Goal: Answer question/provide support: Share knowledge or assist other users

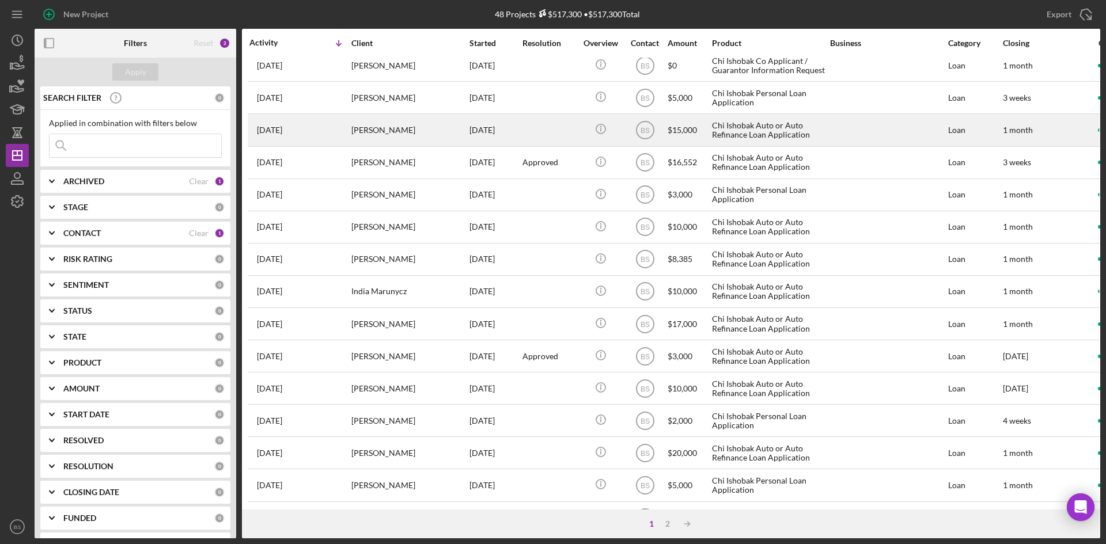
scroll to position [370, 0]
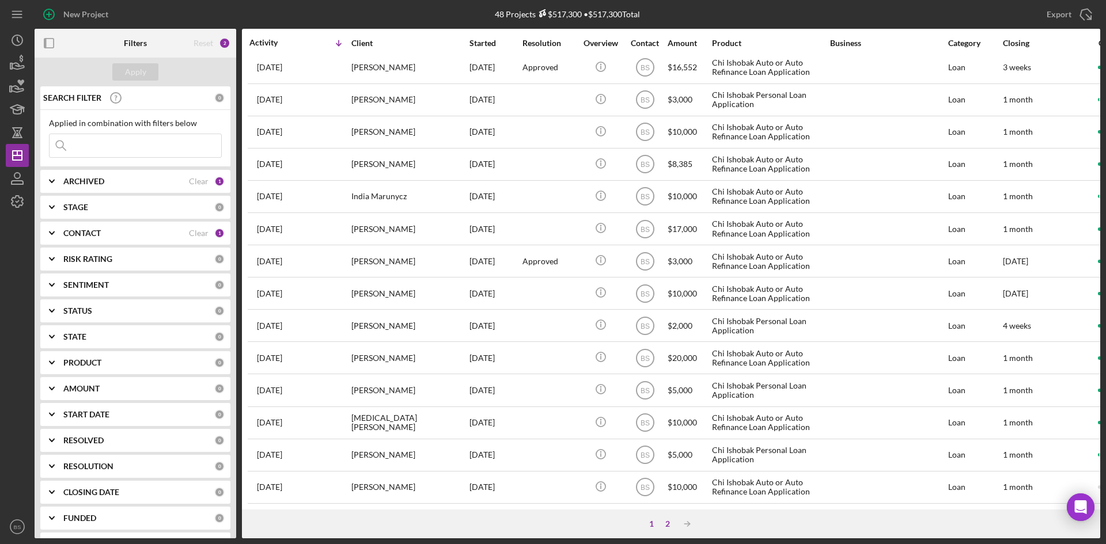
click at [661, 520] on div "2" at bounding box center [668, 524] width 16 height 9
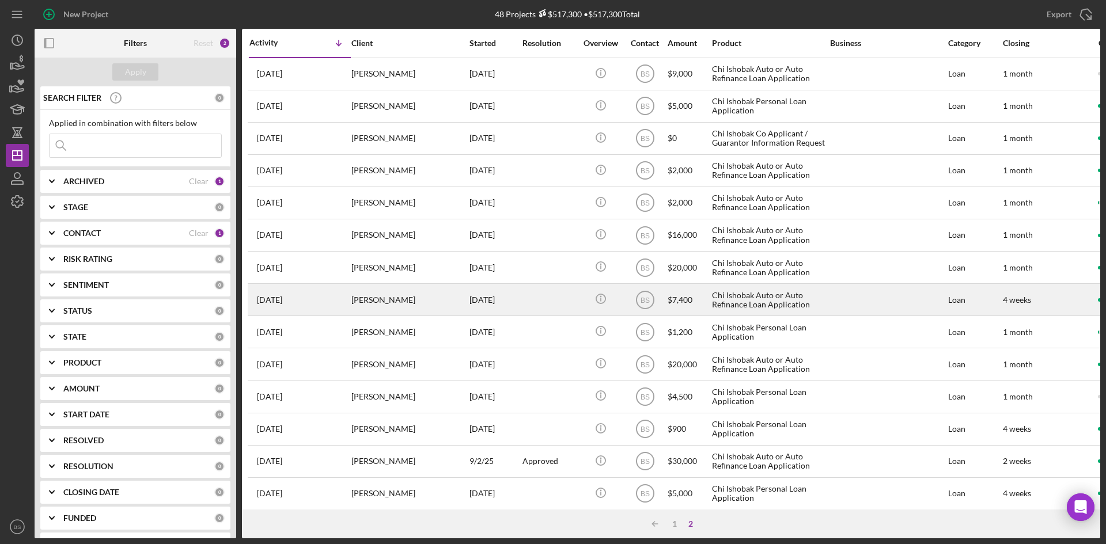
scroll to position [58, 0]
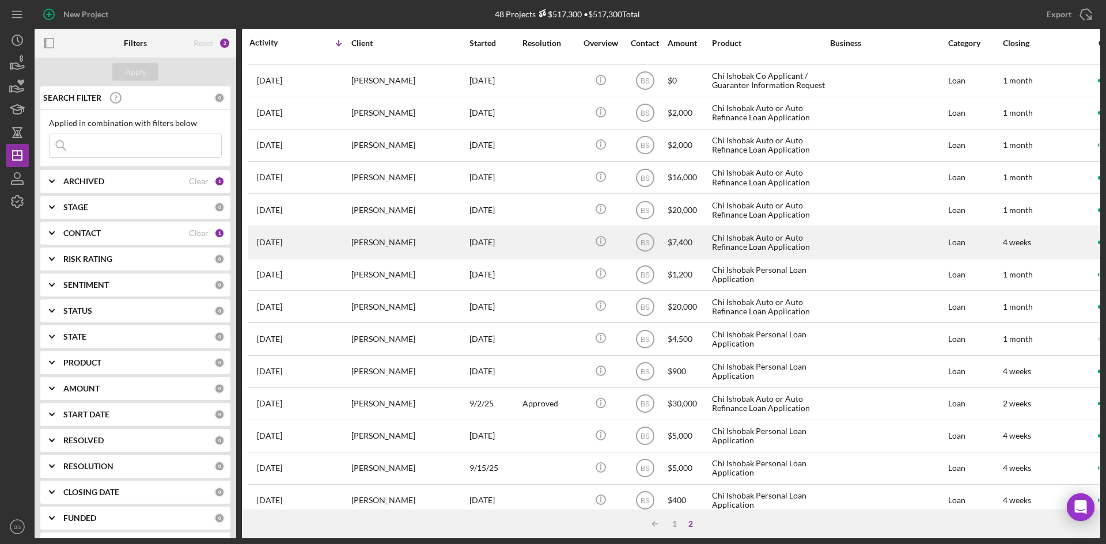
click at [408, 237] on div "phil alexis" at bounding box center [408, 242] width 115 height 31
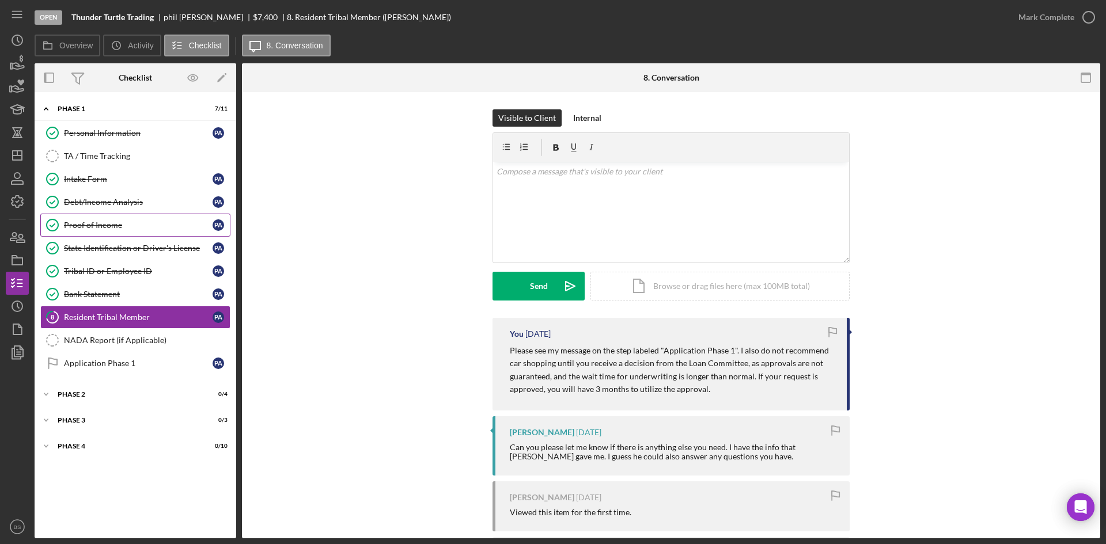
drag, startPoint x: 165, startPoint y: 232, endPoint x: 199, endPoint y: 234, distance: 34.0
click at [165, 232] on link "Proof of Income Proof of Income p a" at bounding box center [135, 225] width 190 height 23
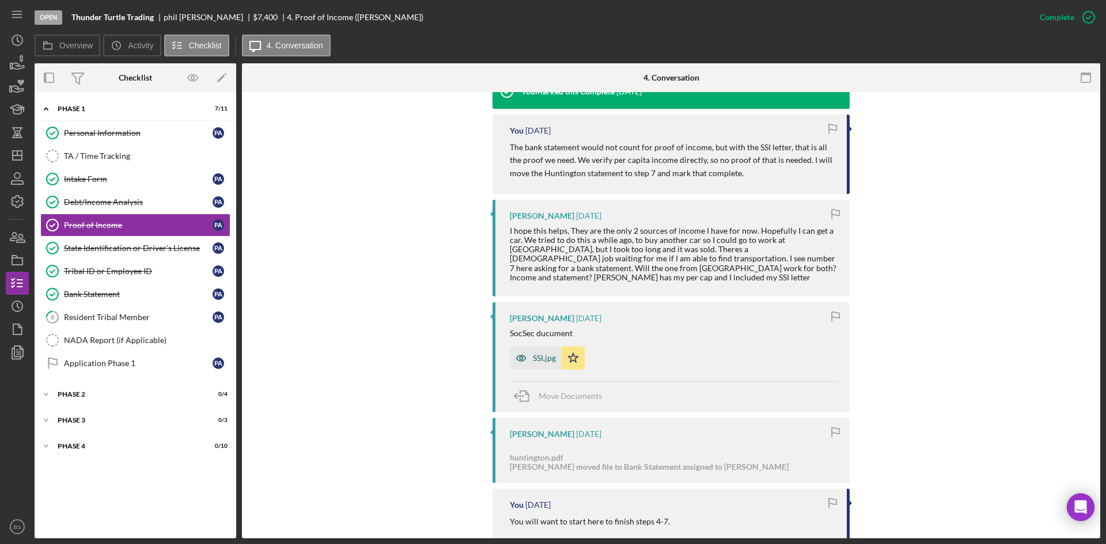
scroll to position [403, 0]
click at [538, 351] on div "SSI.jpg" at bounding box center [536, 357] width 52 height 23
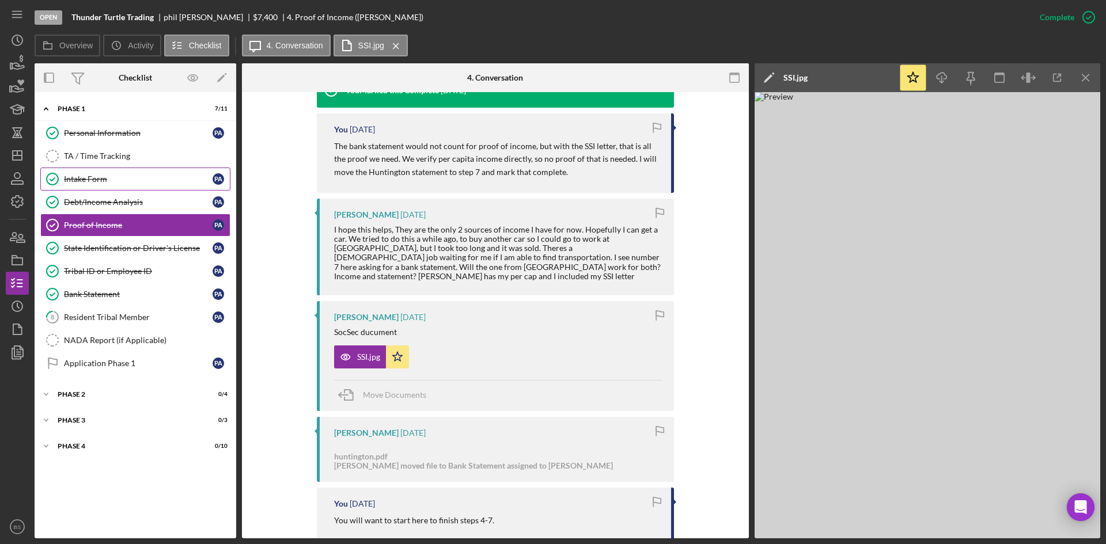
click at [131, 183] on div "Intake Form" at bounding box center [138, 179] width 149 height 9
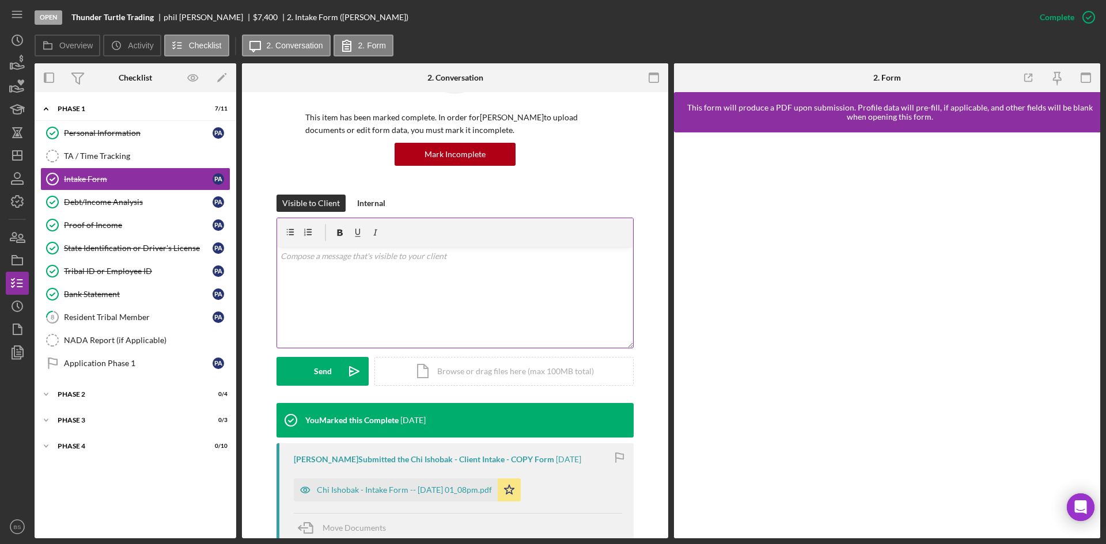
scroll to position [230, 0]
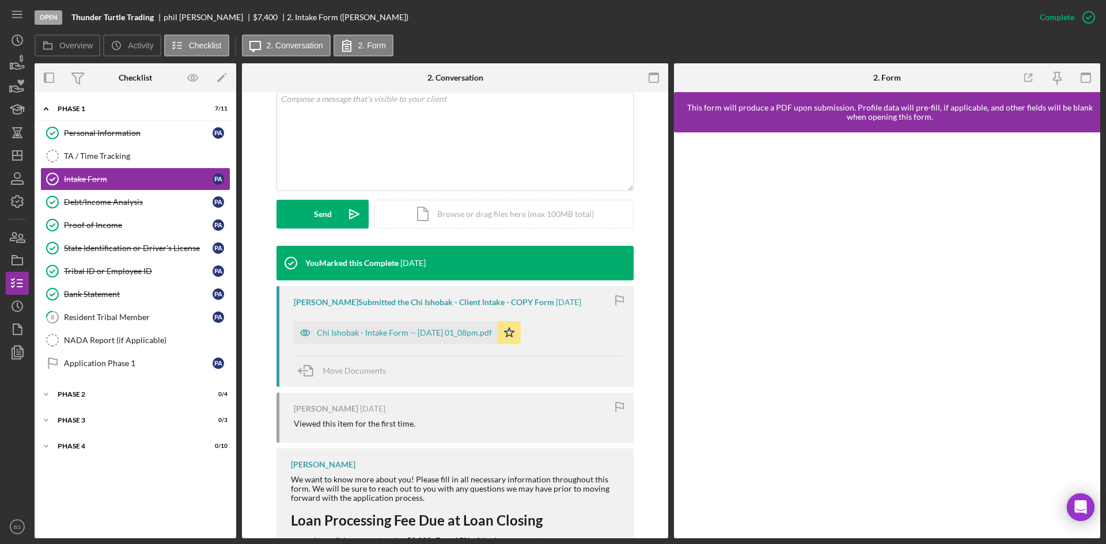
drag, startPoint x: 90, startPoint y: 224, endPoint x: 482, endPoint y: 433, distance: 444.3
click at [90, 224] on div "Proof of Income" at bounding box center [138, 225] width 149 height 9
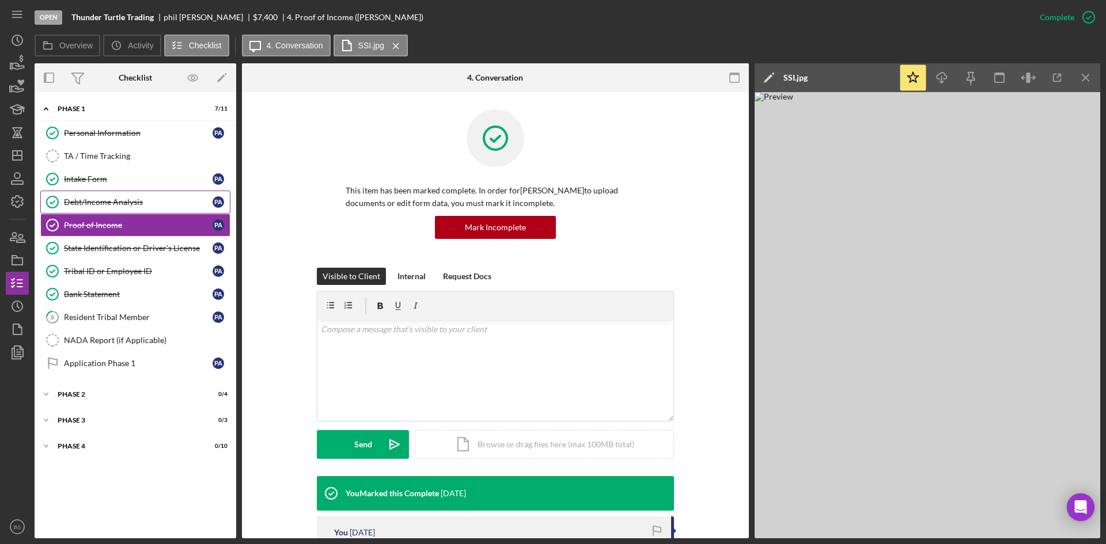
click at [142, 196] on link "Debt/Income Analysis Debt/Income Analysis p a" at bounding box center [135, 202] width 190 height 23
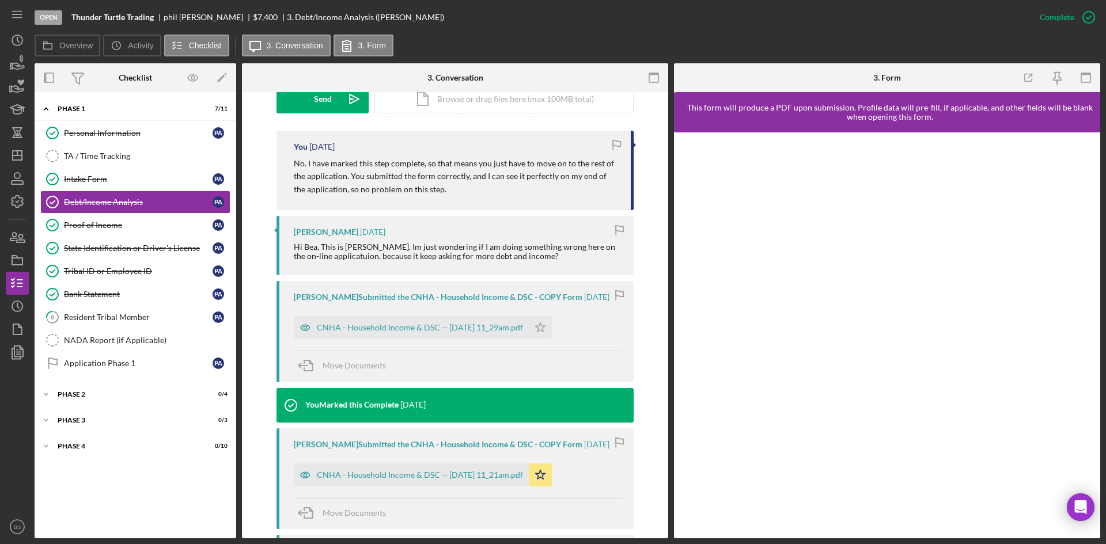
scroll to position [403, 0]
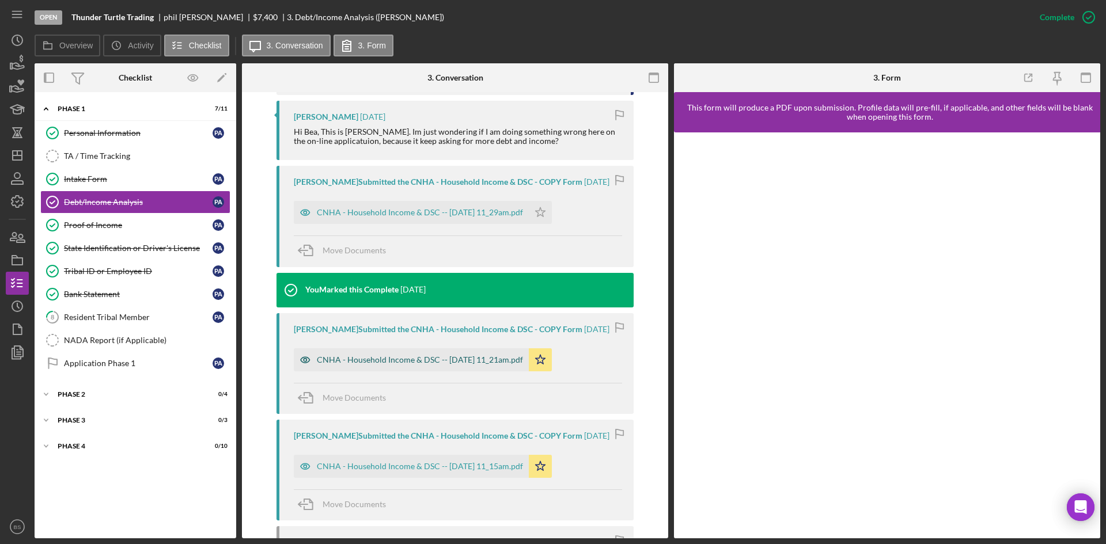
click at [455, 365] on div "CNHA - Household Income & DSC -- 2025-09-23 11_21am.pdf" at bounding box center [411, 360] width 235 height 23
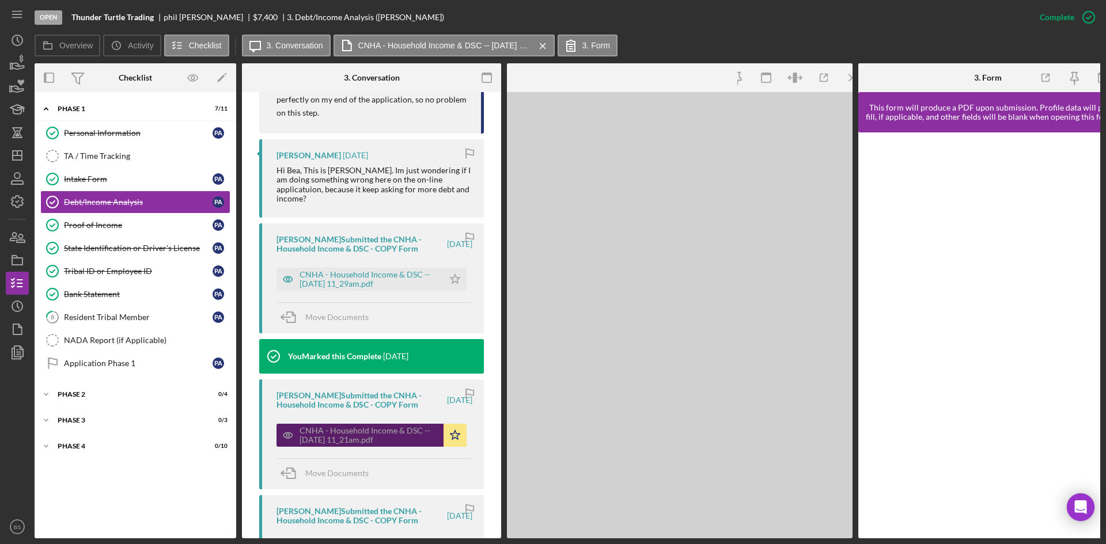
scroll to position [474, 0]
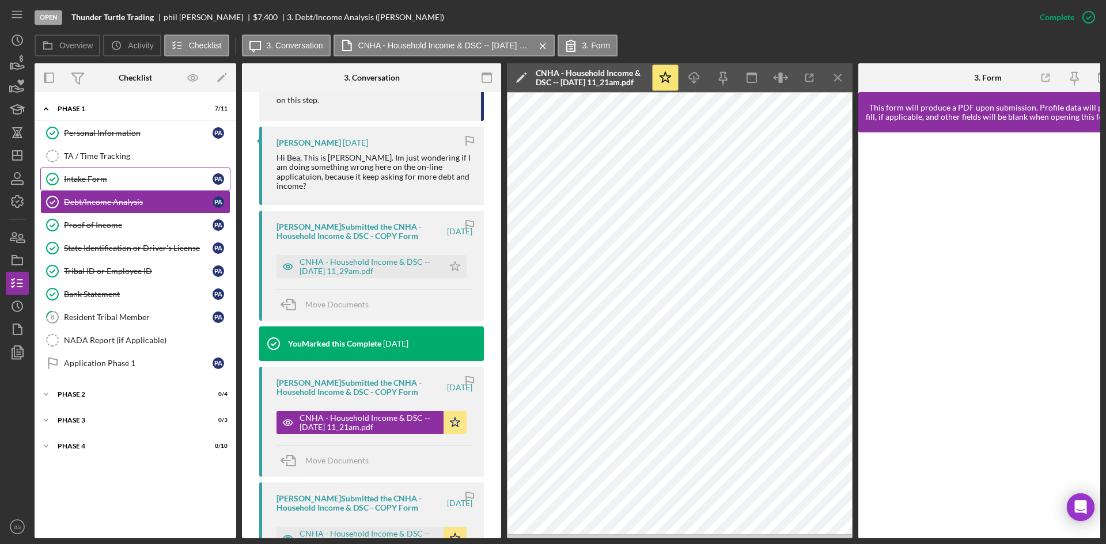
click at [137, 184] on div "Intake Form" at bounding box center [138, 179] width 149 height 9
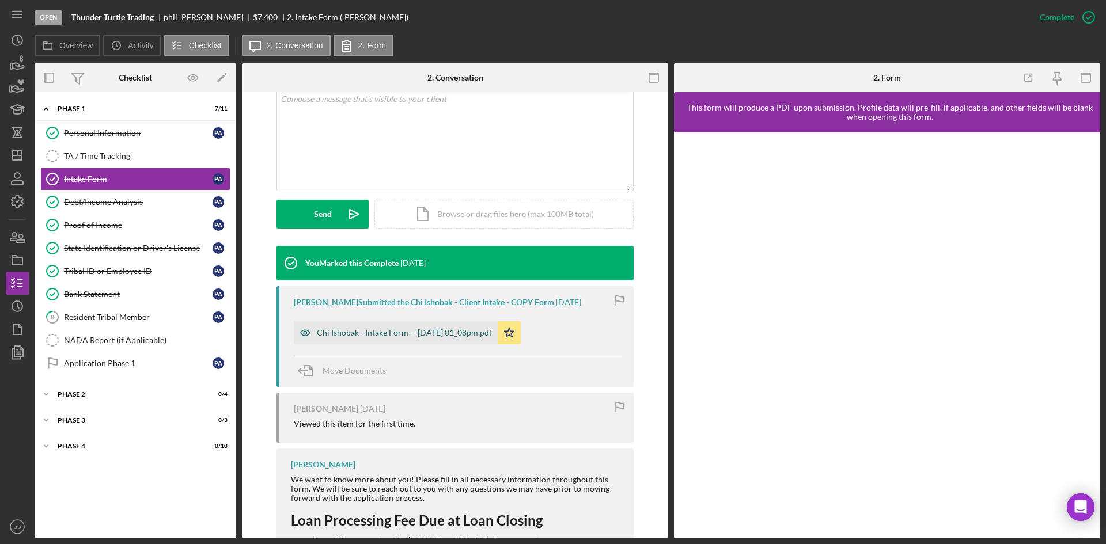
click at [433, 332] on div "Chi Ishobak - Intake Form -- 2025-09-17 01_08pm.pdf" at bounding box center [404, 332] width 175 height 9
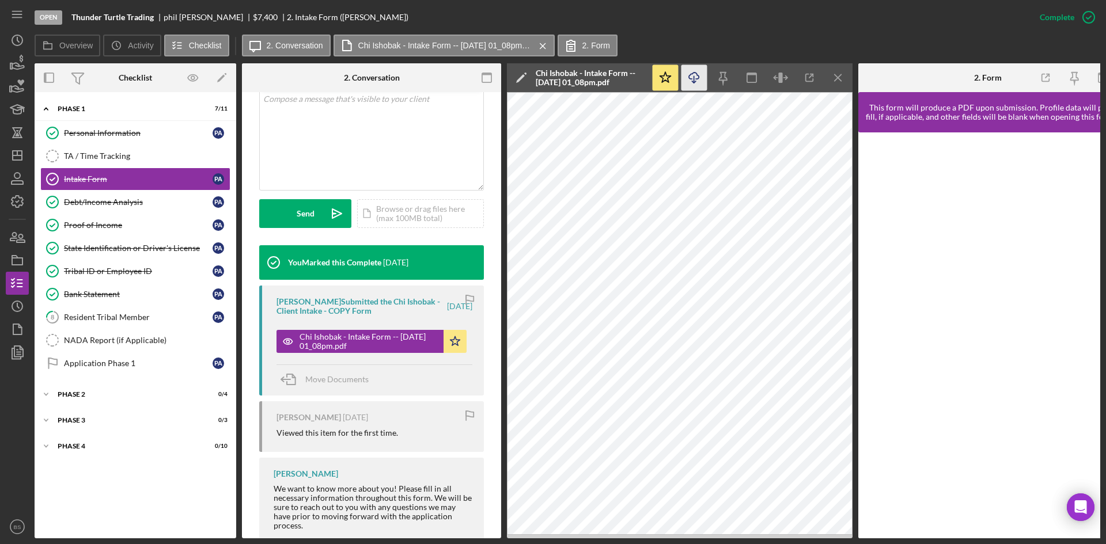
click at [698, 80] on icon "Icon/Download" at bounding box center [694, 78] width 26 height 26
drag, startPoint x: 128, startPoint y: 194, endPoint x: 281, endPoint y: 199, distance: 152.2
click at [128, 194] on link "Debt/Income Analysis Debt/Income Analysis p a" at bounding box center [135, 202] width 190 height 23
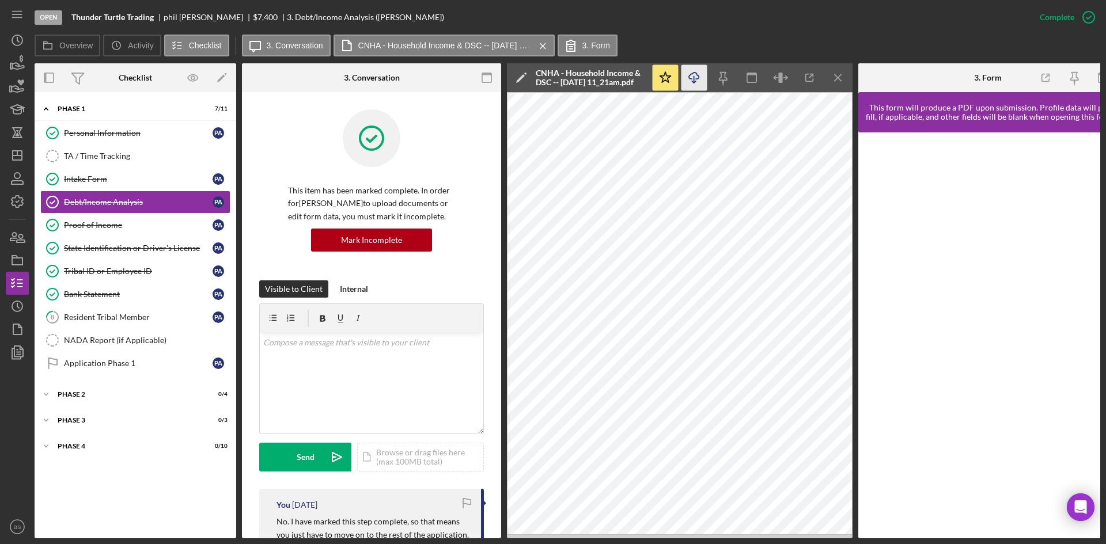
click at [701, 78] on icon "Icon/Download" at bounding box center [694, 78] width 26 height 26
click at [21, 156] on line "button" at bounding box center [17, 156] width 9 height 0
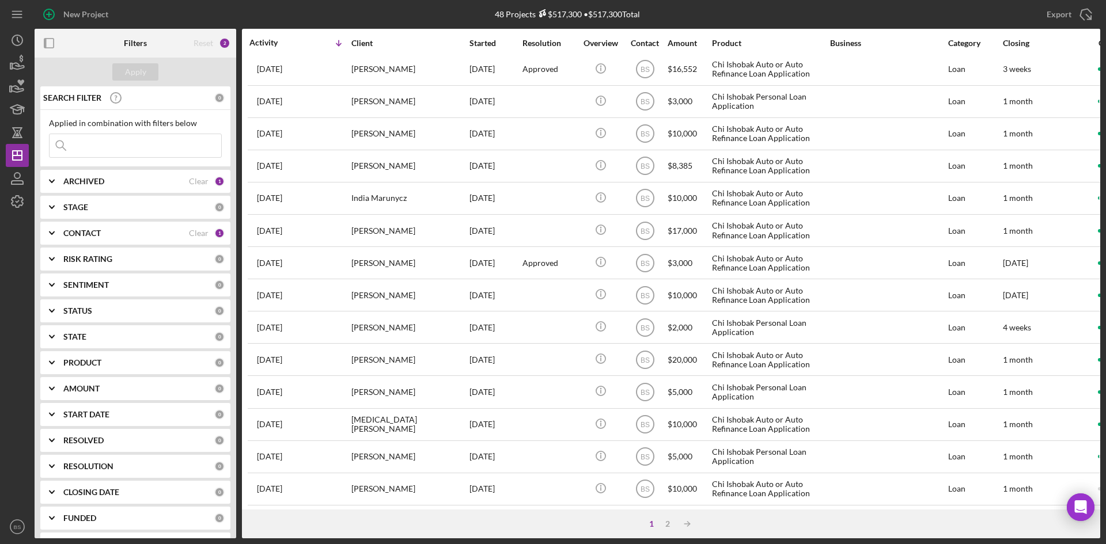
scroll to position [370, 0]
click at [668, 521] on div "2" at bounding box center [668, 524] width 16 height 9
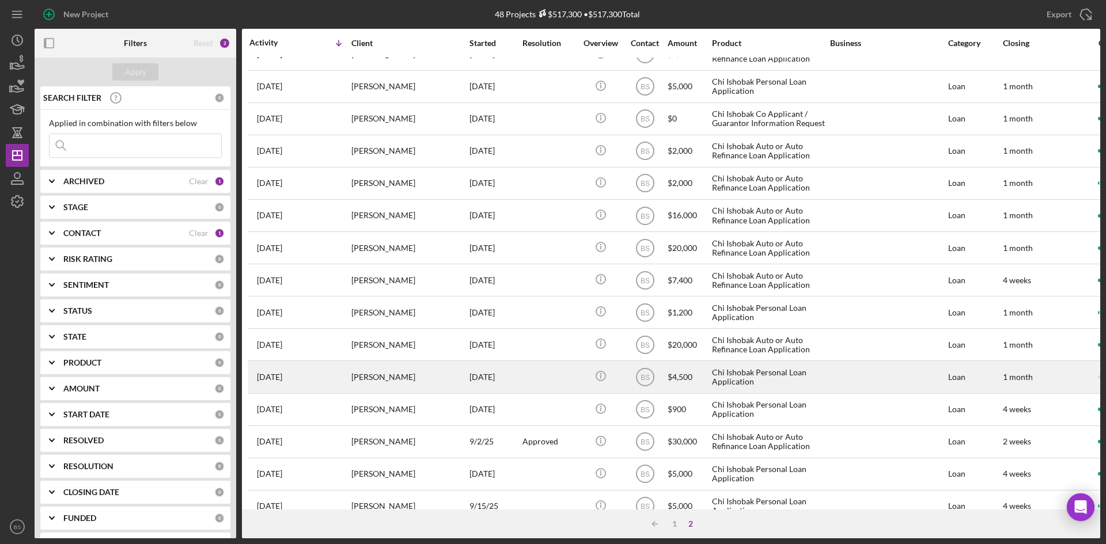
scroll to position [18, 0]
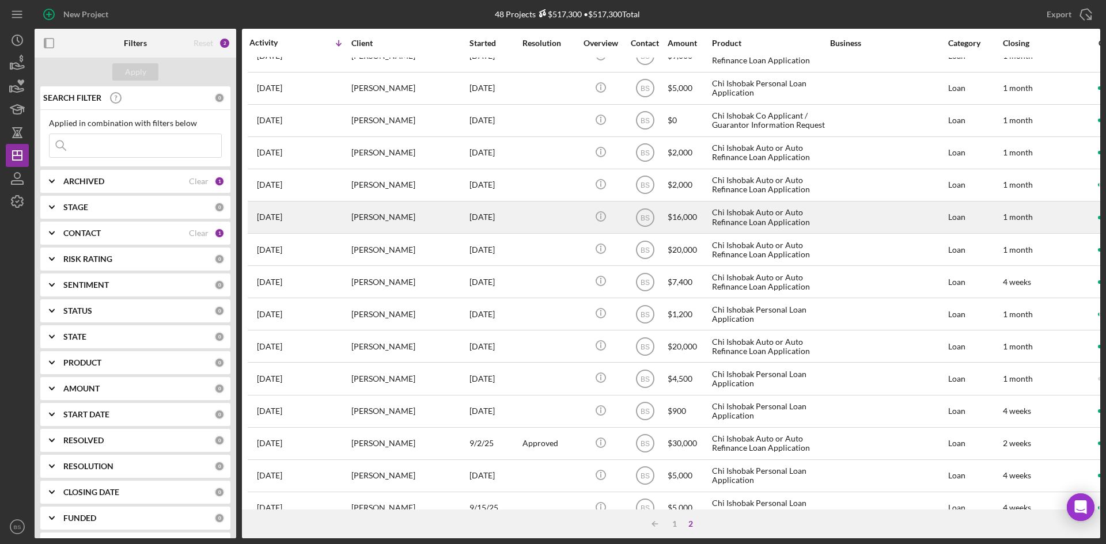
click at [385, 230] on div "Victoria Gonzales" at bounding box center [408, 217] width 115 height 31
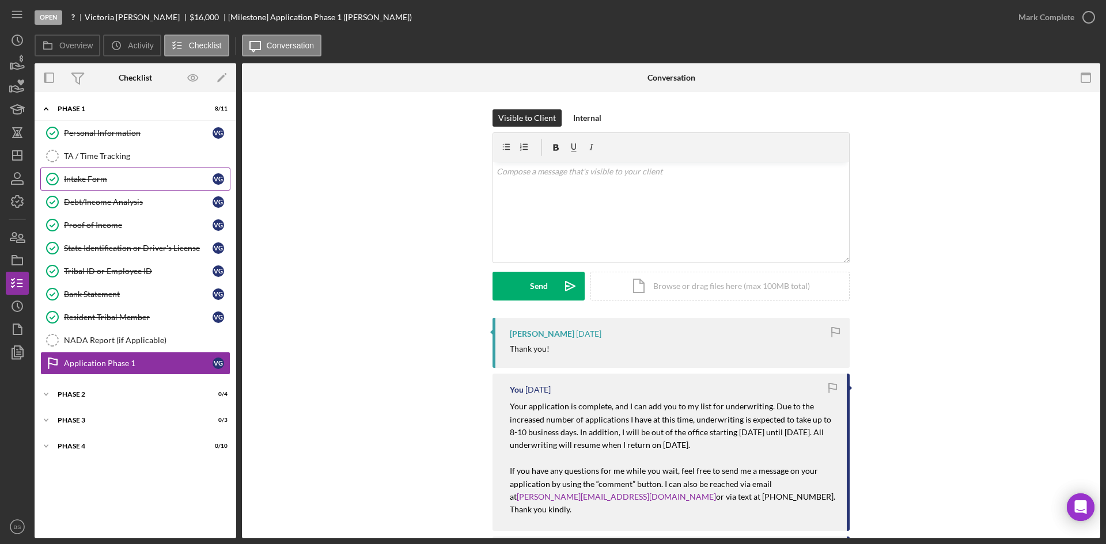
click at [100, 179] on div "Intake Form" at bounding box center [138, 179] width 149 height 9
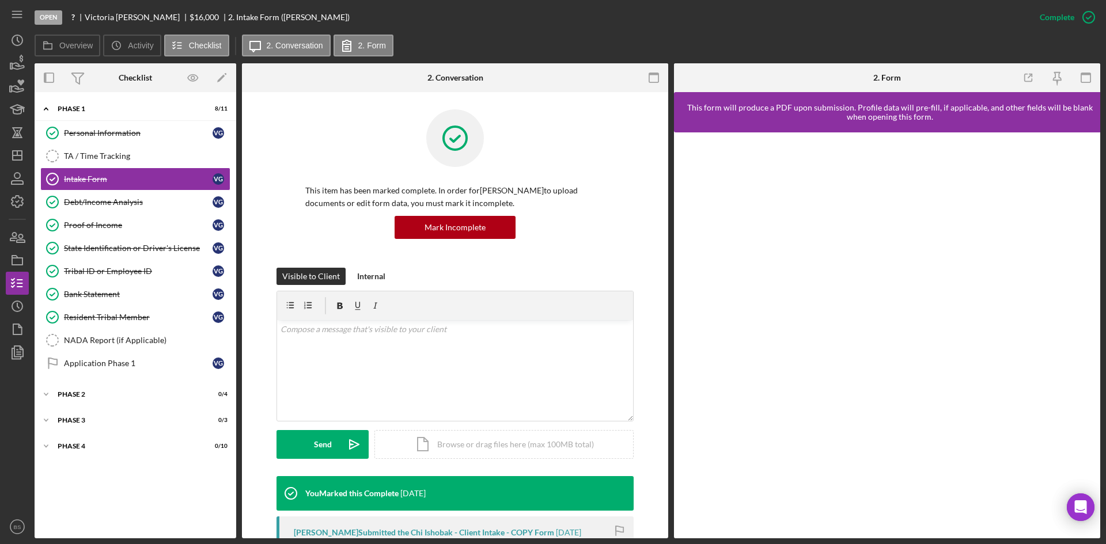
scroll to position [173, 0]
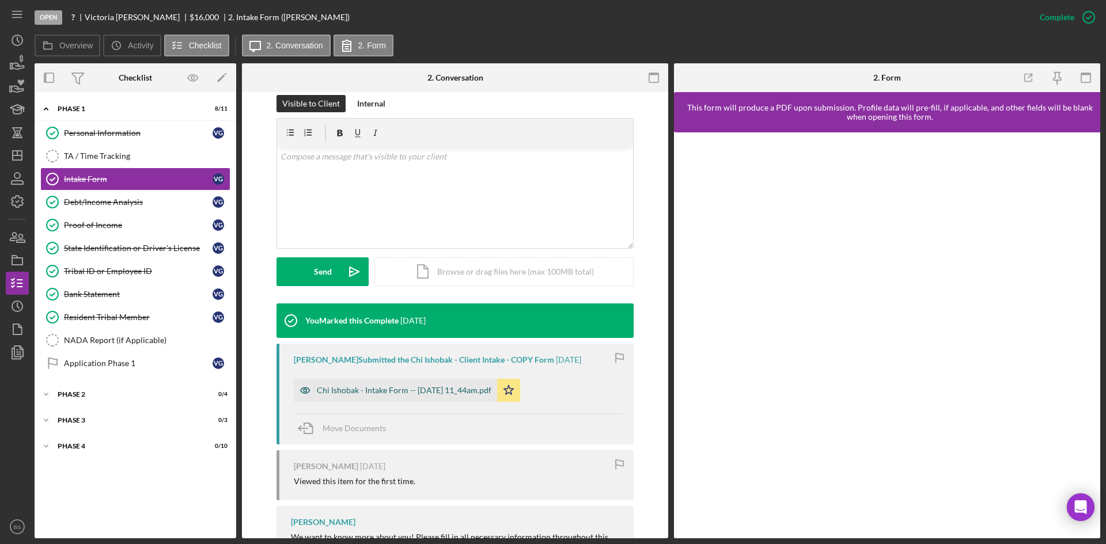
click at [412, 400] on div "Chi Ishobak - Intake Form -- 2025-09-22 11_44am.pdf" at bounding box center [395, 390] width 203 height 23
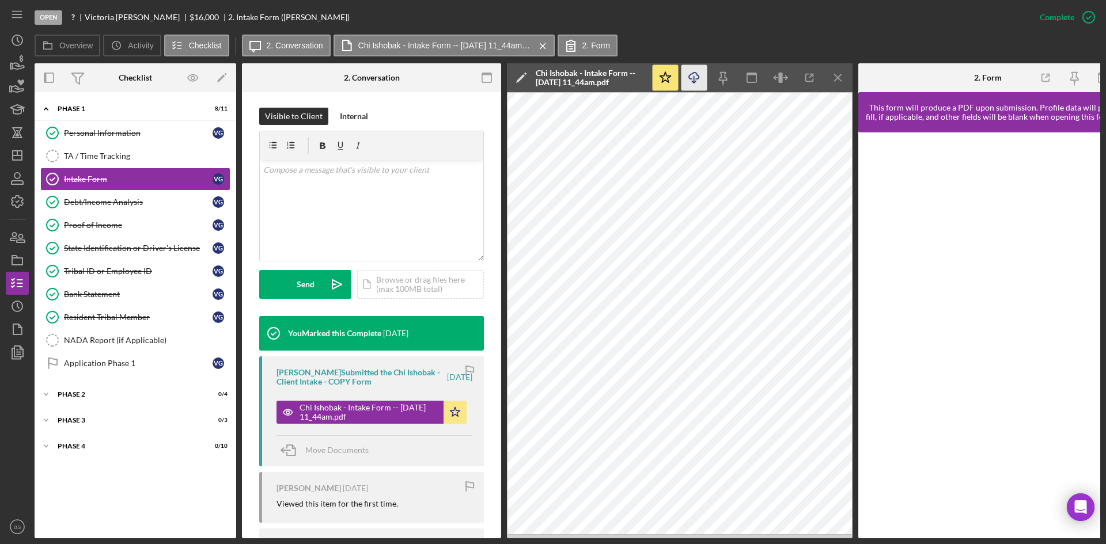
click at [700, 75] on icon "Icon/Download" at bounding box center [694, 78] width 26 height 26
click at [130, 224] on div "Proof of Income" at bounding box center [138, 225] width 149 height 9
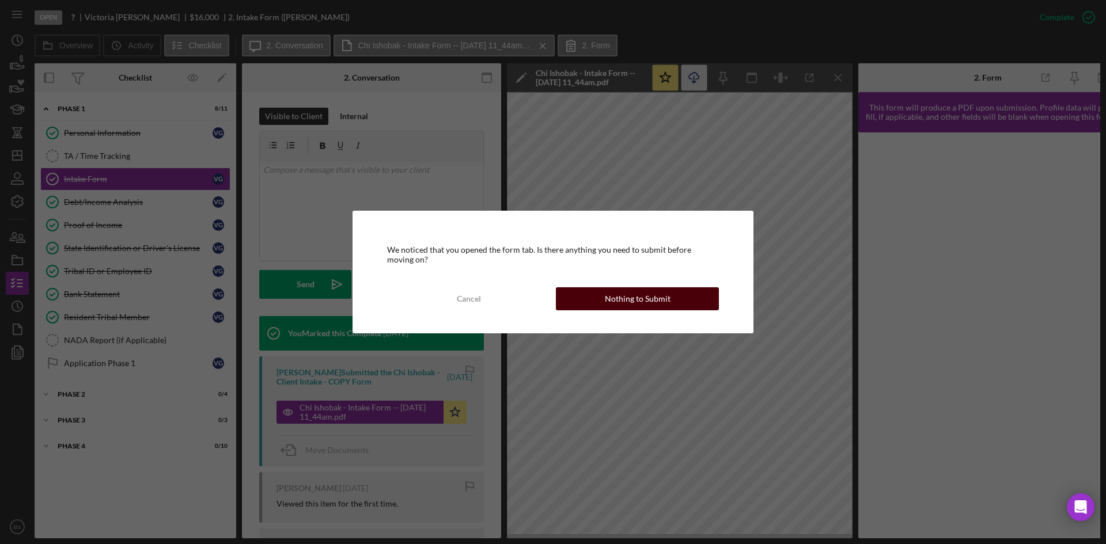
click at [561, 299] on button "Nothing to Submit" at bounding box center [637, 298] width 163 height 23
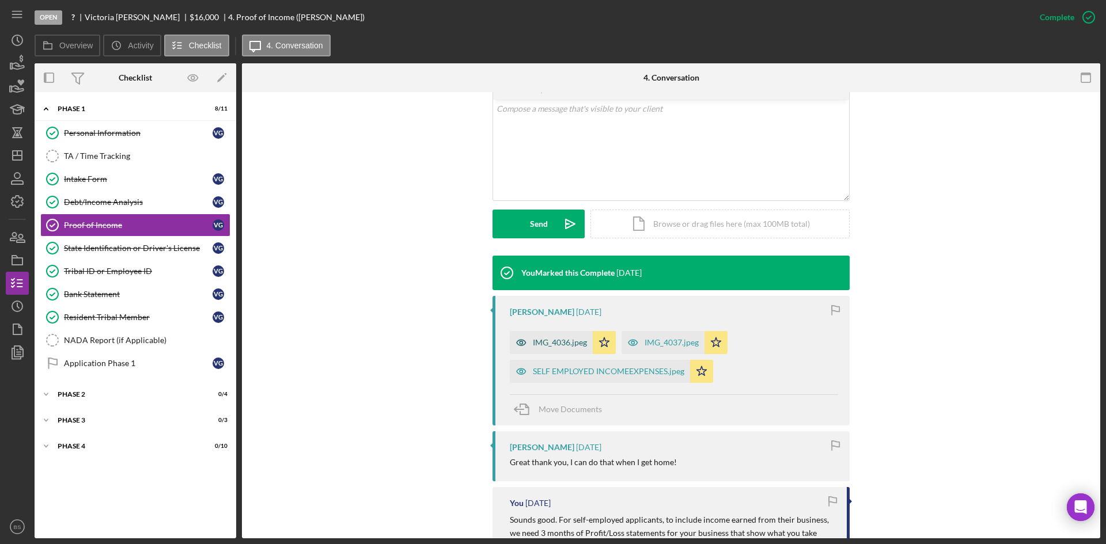
scroll to position [230, 0]
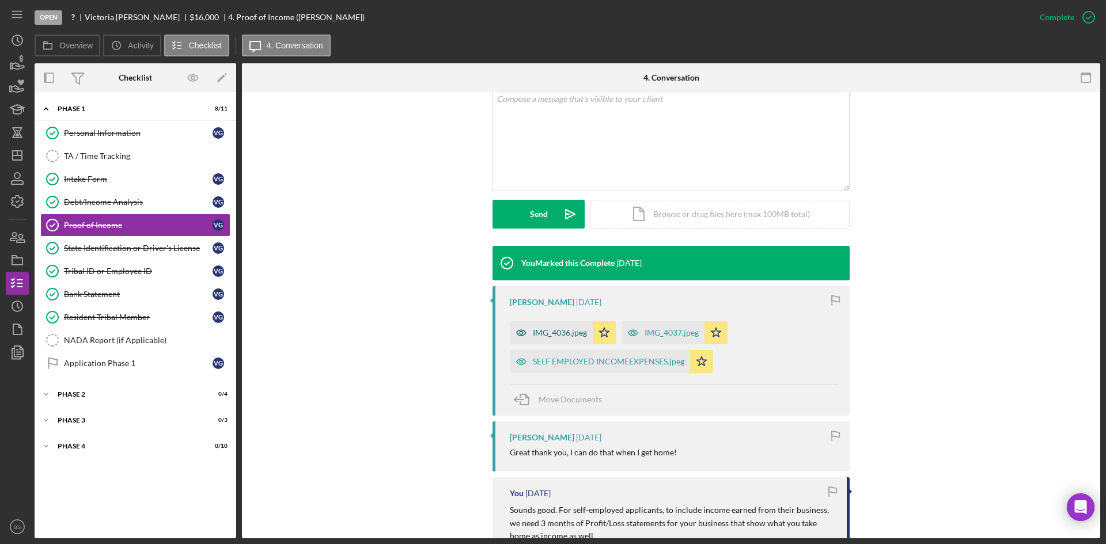
click at [557, 333] on div "IMG_4036.jpeg" at bounding box center [560, 332] width 54 height 9
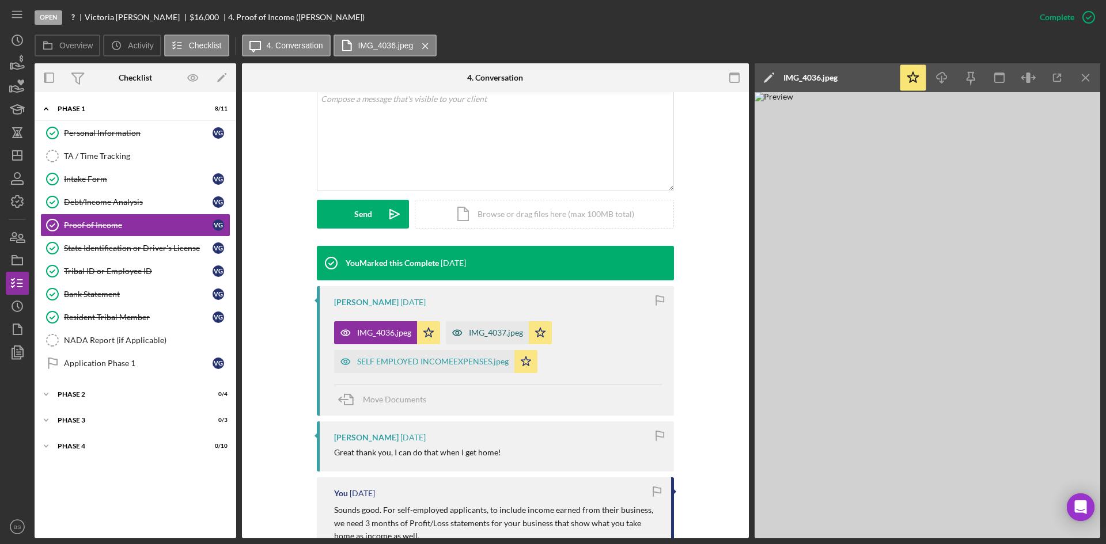
click at [474, 335] on div "IMG_4037.jpeg" at bounding box center [496, 332] width 54 height 9
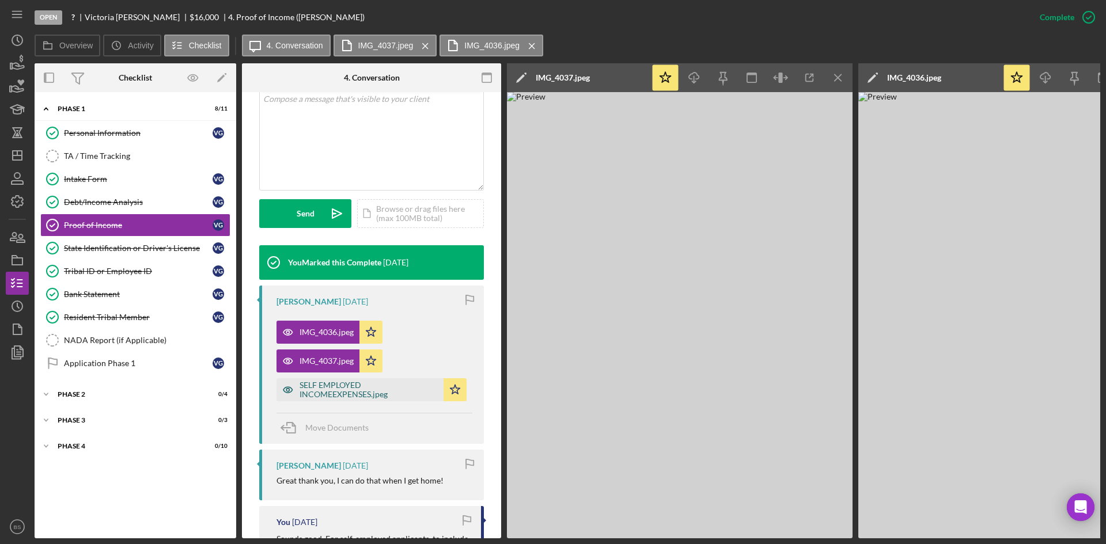
click at [364, 388] on div "SELF EMPLOYED INCOMEEXPENSES.jpeg" at bounding box center [369, 390] width 138 height 18
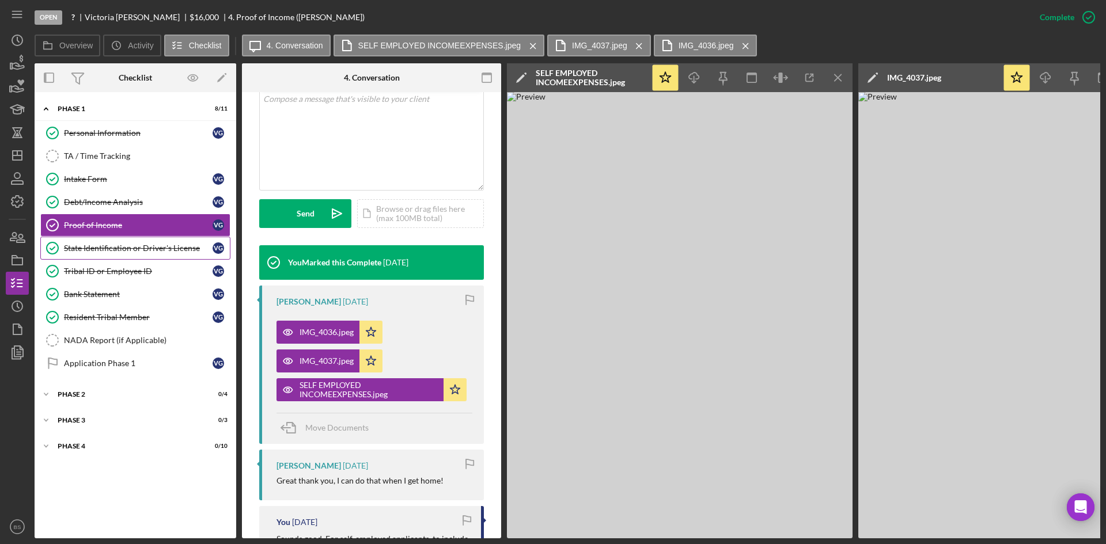
click at [124, 244] on div "State Identification or Driver's License" at bounding box center [138, 248] width 149 height 9
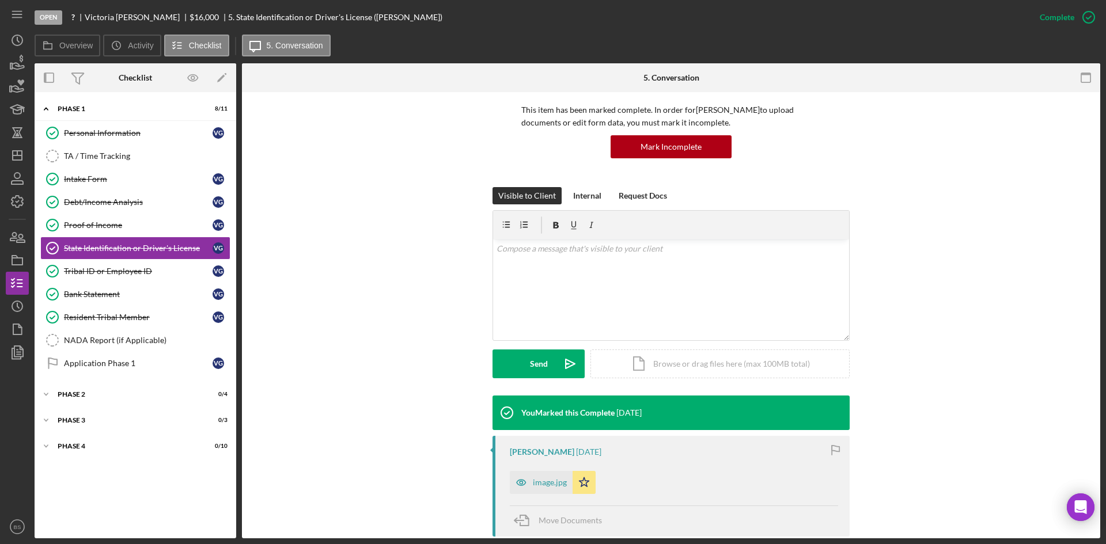
scroll to position [173, 0]
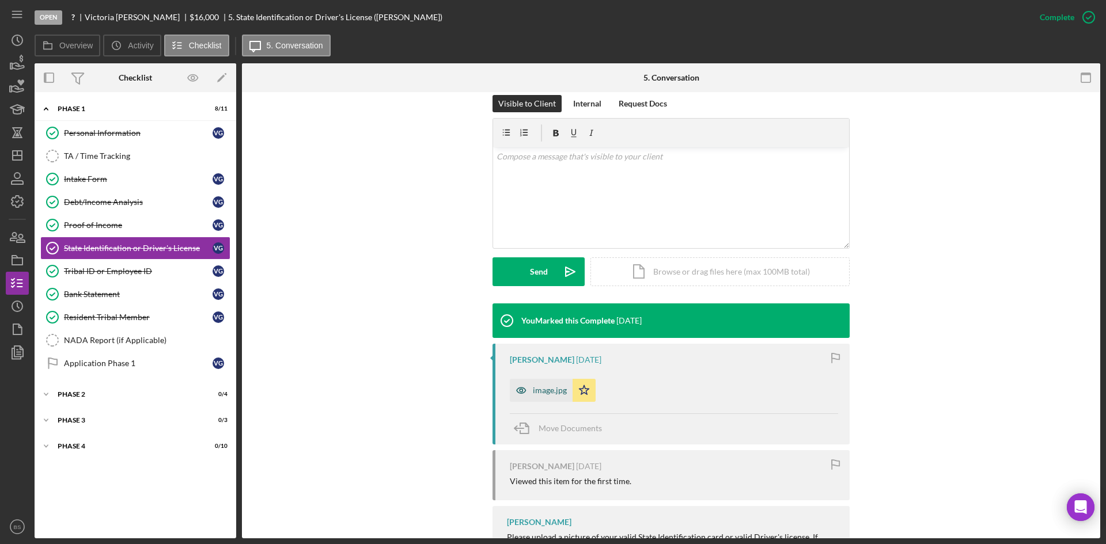
click at [517, 381] on icon "button" at bounding box center [521, 390] width 23 height 23
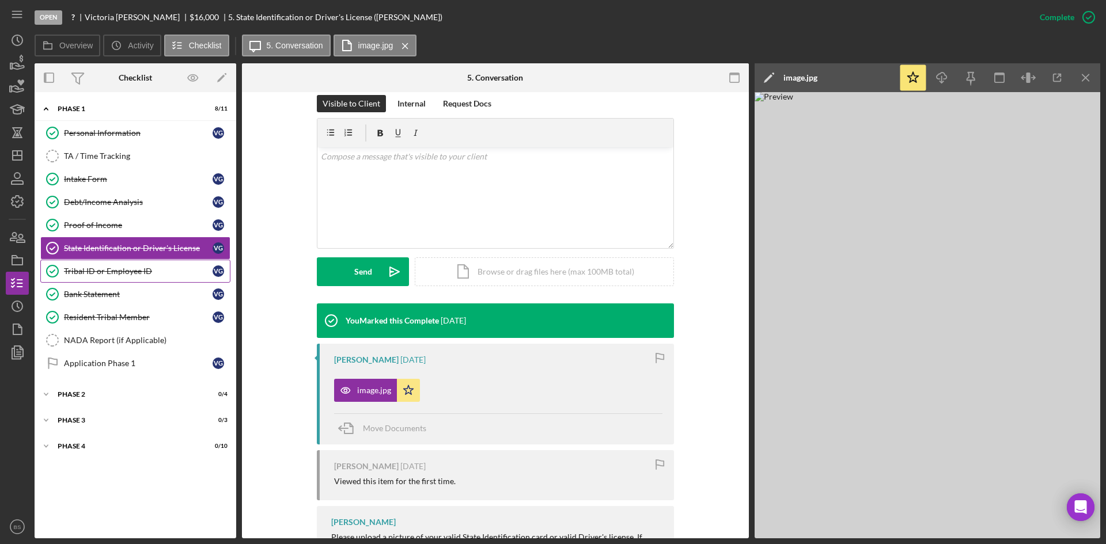
click at [143, 276] on div "Tribal ID or Employee ID" at bounding box center [138, 271] width 149 height 9
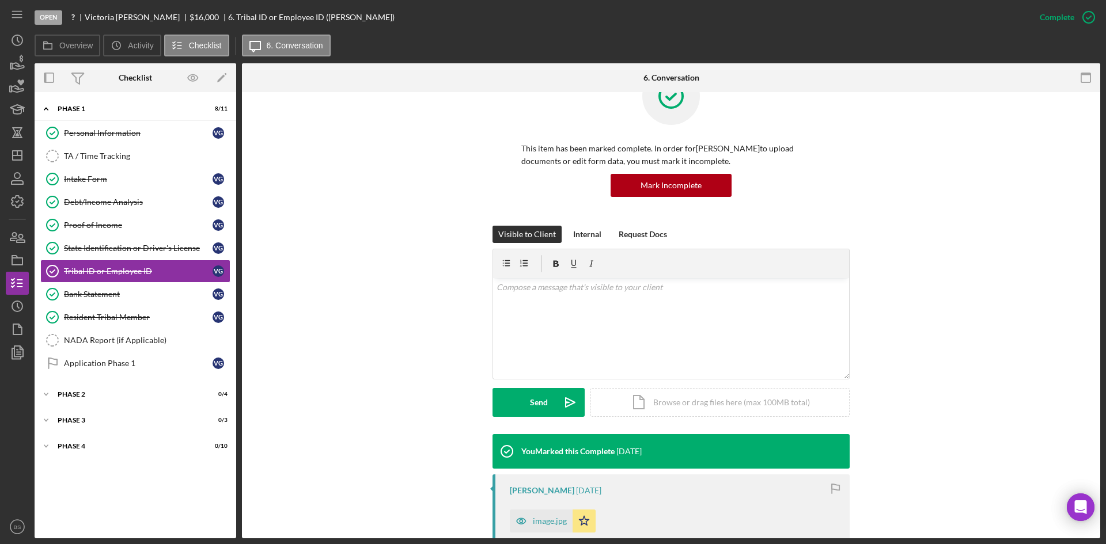
scroll to position [173, 0]
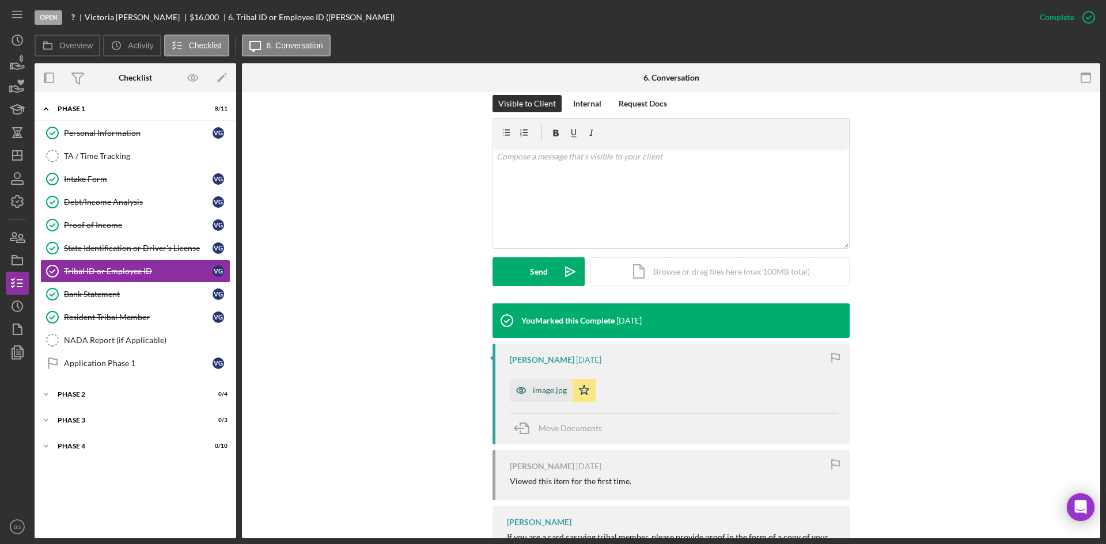
click at [543, 400] on div "image.jpg" at bounding box center [541, 390] width 63 height 23
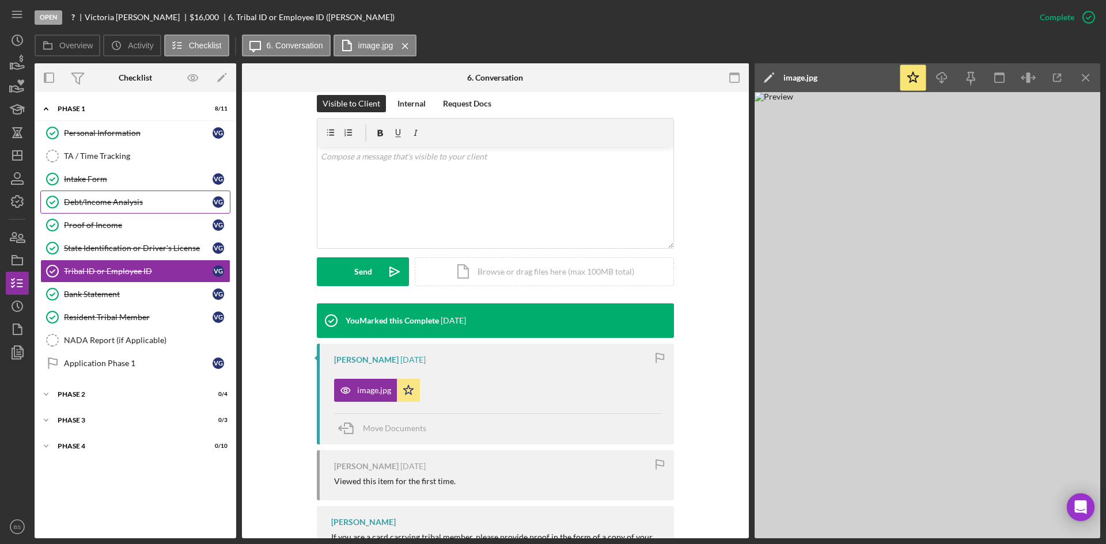
click at [109, 193] on link "Debt/Income Analysis Debt/Income Analysis V G" at bounding box center [135, 202] width 190 height 23
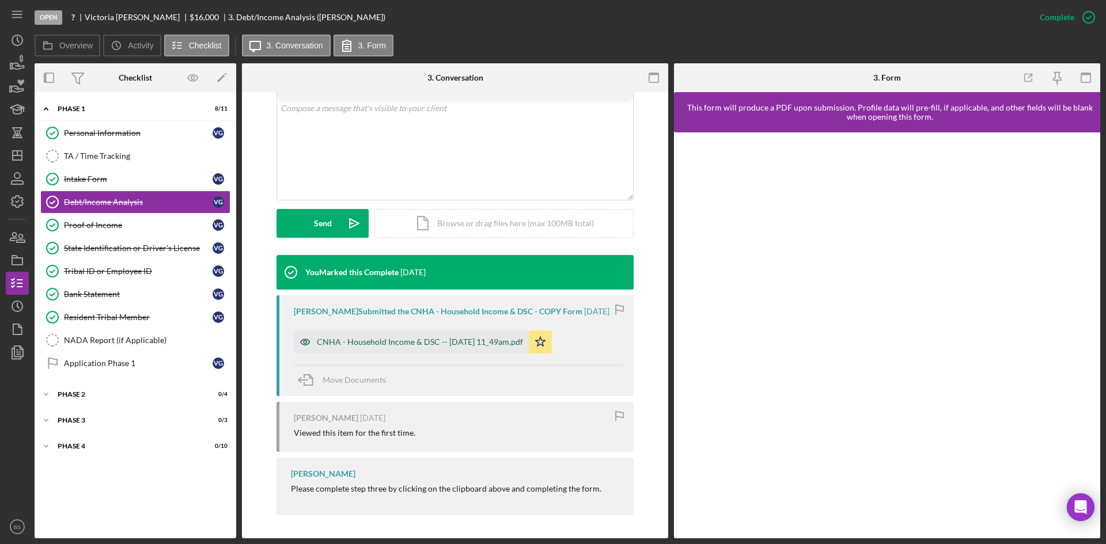
click at [439, 339] on div "CNHA - Household Income & DSC -- 2025-09-22 11_49am.pdf" at bounding box center [420, 342] width 206 height 9
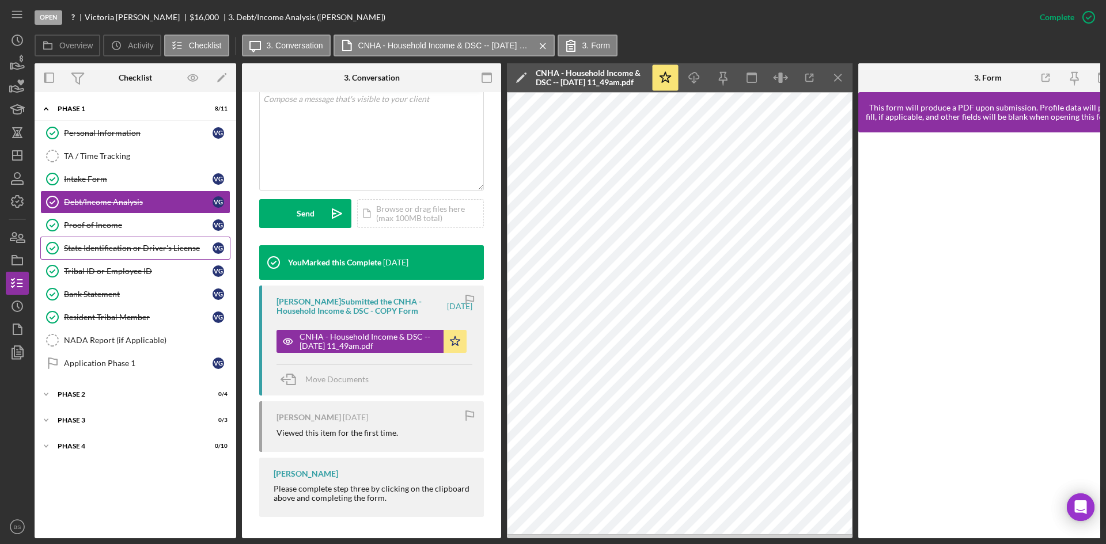
click at [99, 251] on div "State Identification or Driver's License" at bounding box center [138, 248] width 149 height 9
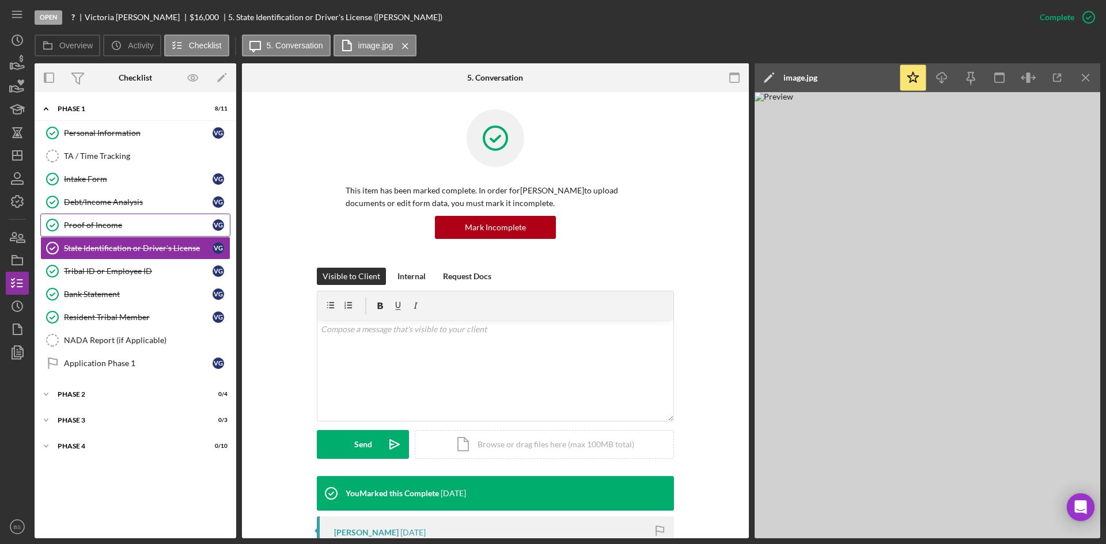
click at [107, 235] on link "Proof of Income Proof of Income V G" at bounding box center [135, 225] width 190 height 23
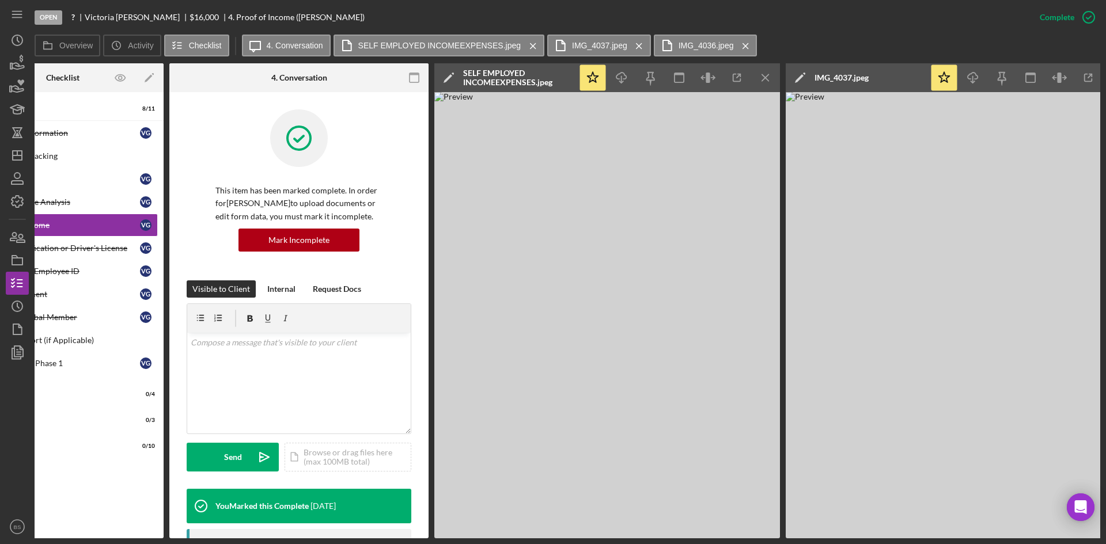
scroll to position [0, 35]
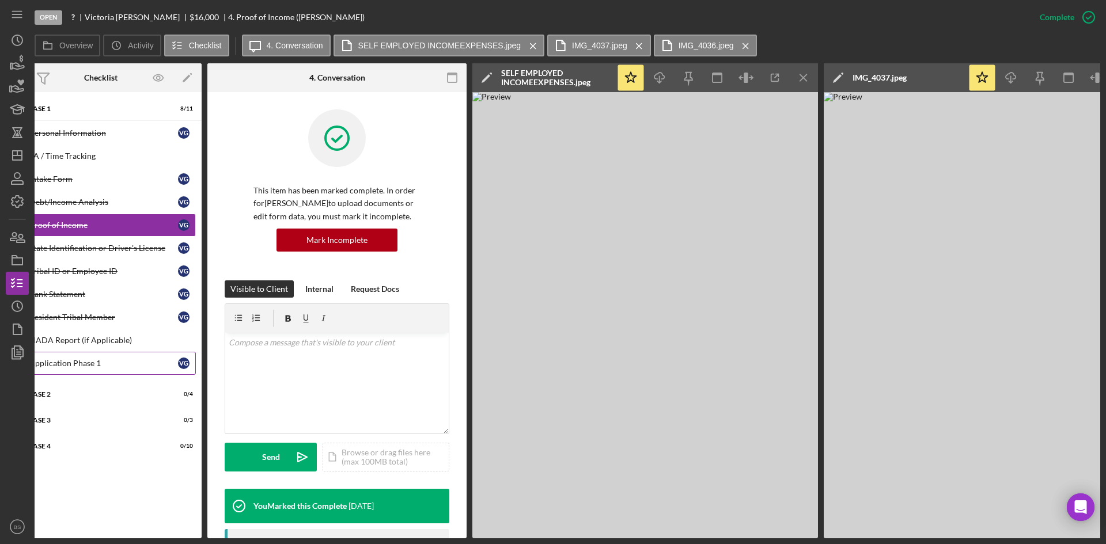
click at [105, 361] on div "Application Phase 1" at bounding box center [103, 363] width 149 height 9
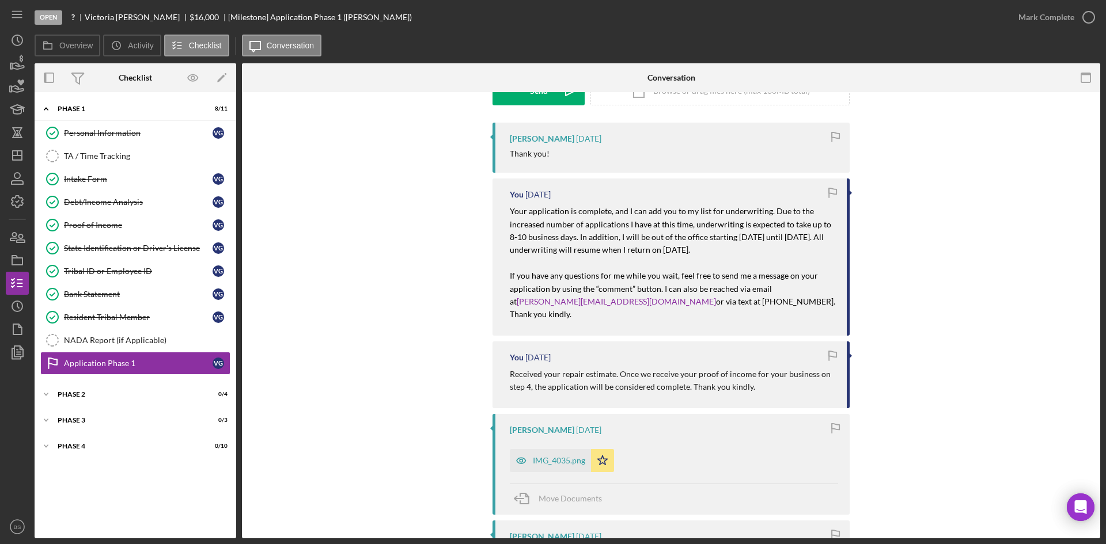
scroll to position [288, 0]
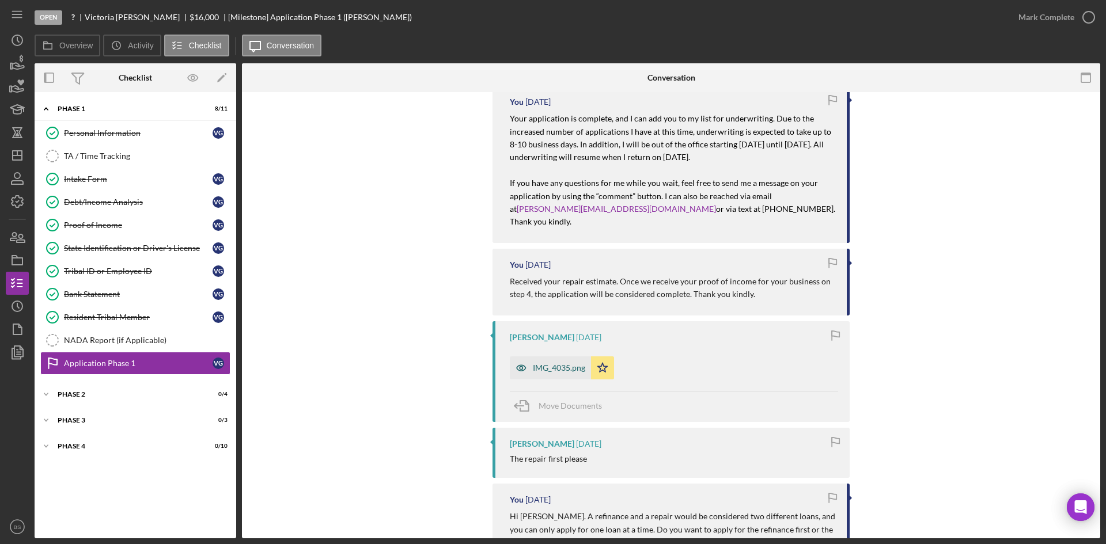
click at [532, 357] on div "IMG_4035.png" at bounding box center [550, 368] width 81 height 23
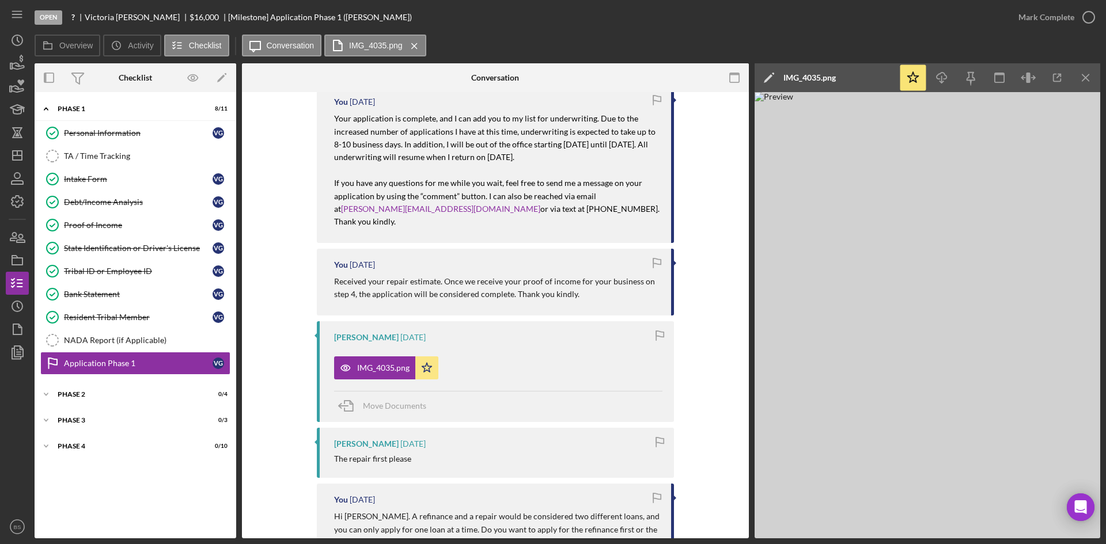
scroll to position [0, 0]
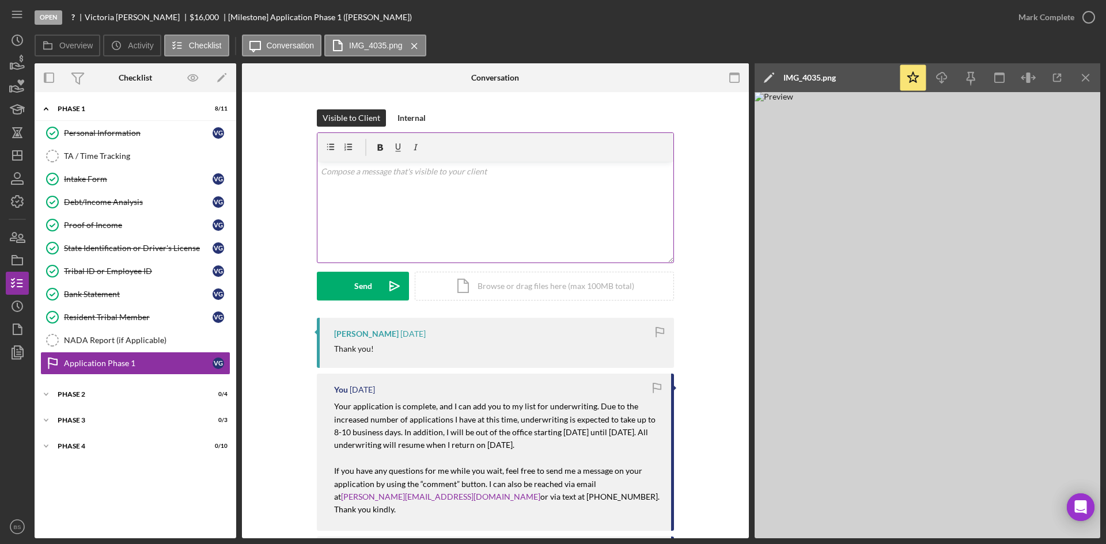
click at [473, 183] on div "v Color teal Color pink Remove color Add row above Add row below Add column bef…" at bounding box center [495, 212] width 356 height 101
click at [329, 172] on p "HI Victoria. The maximum amount you qualify for at this time is $3,300. Do you …" at bounding box center [496, 171] width 350 height 13
drag, startPoint x: 634, startPoint y: 169, endPoint x: 263, endPoint y: 176, distance: 370.5
click at [267, 175] on div "Visible to Client Internal v Color teal Color pink Remove color Add row above A…" at bounding box center [495, 213] width 472 height 209
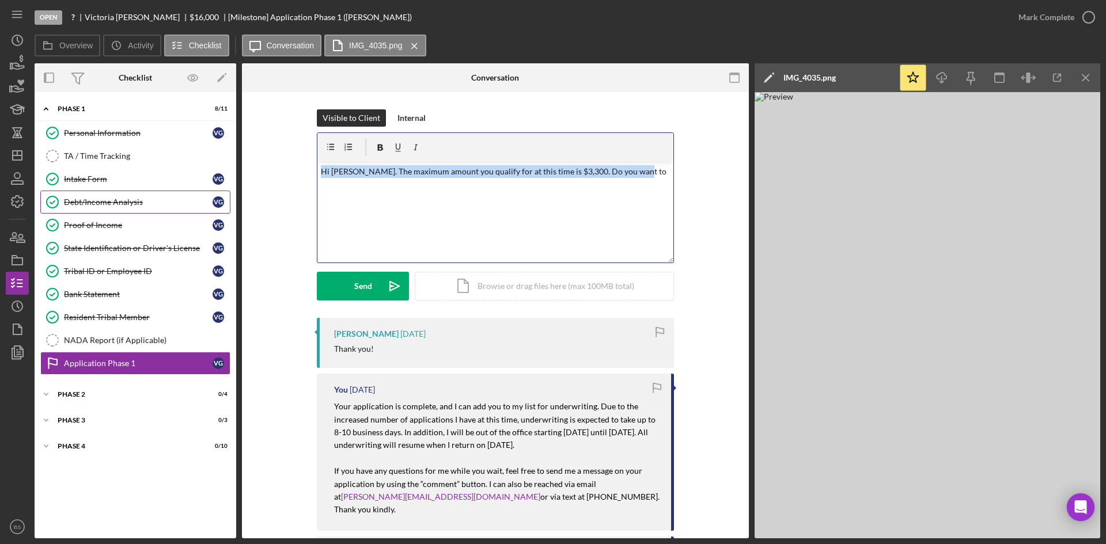
copy p "Hi Victoria. The maximum amount you qualify for at this time is $3,300. Do you …"
drag, startPoint x: 138, startPoint y: 186, endPoint x: 167, endPoint y: 190, distance: 29.0
click at [138, 186] on link "Intake Form Intake Form V G" at bounding box center [135, 179] width 190 height 23
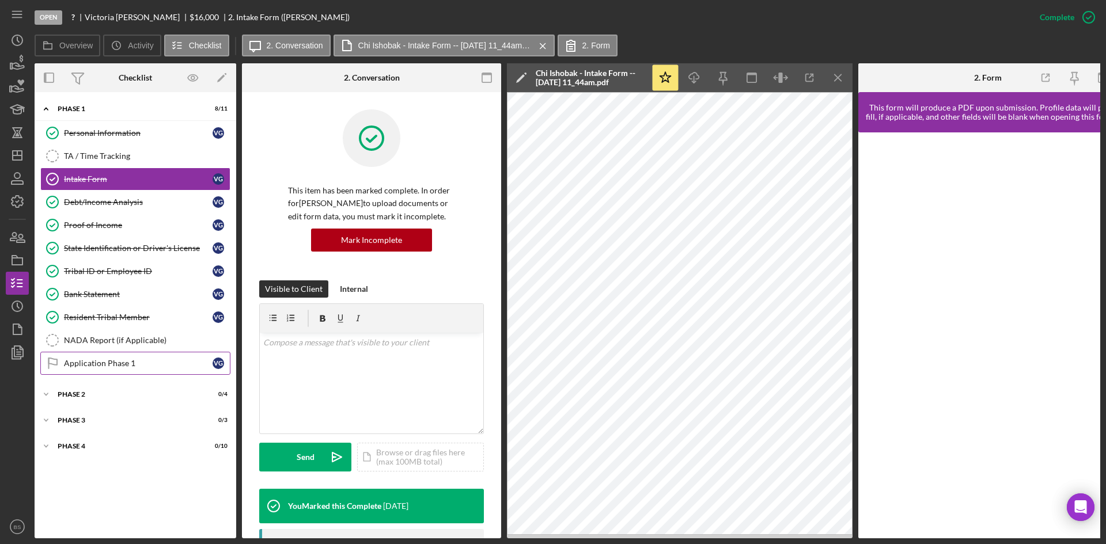
click at [146, 361] on div "Application Phase 1" at bounding box center [138, 363] width 149 height 9
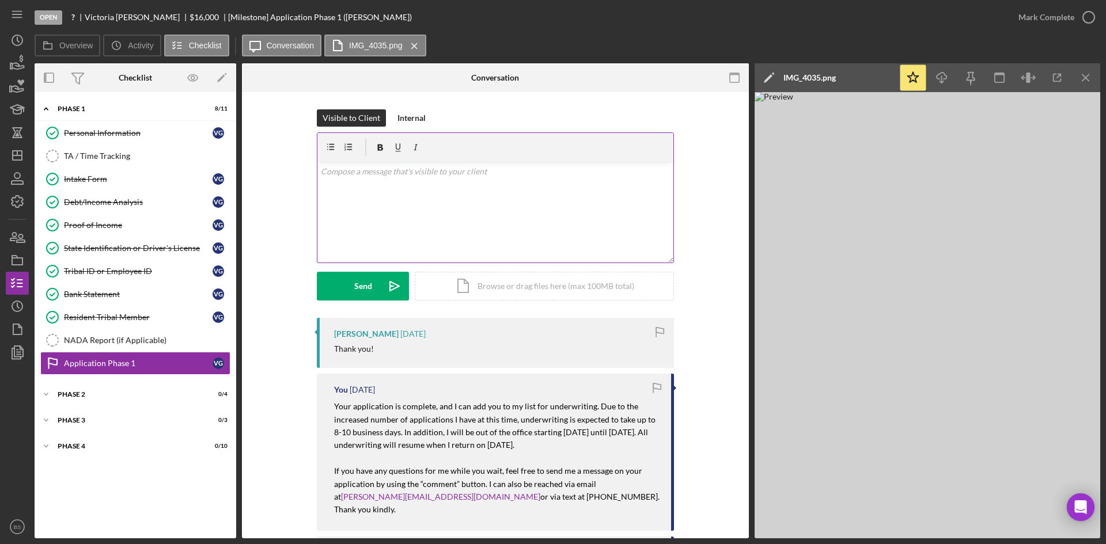
click at [450, 229] on div "v Color teal Color pink Remove color Add row above Add row below Add column bef…" at bounding box center [495, 212] width 356 height 101
paste div
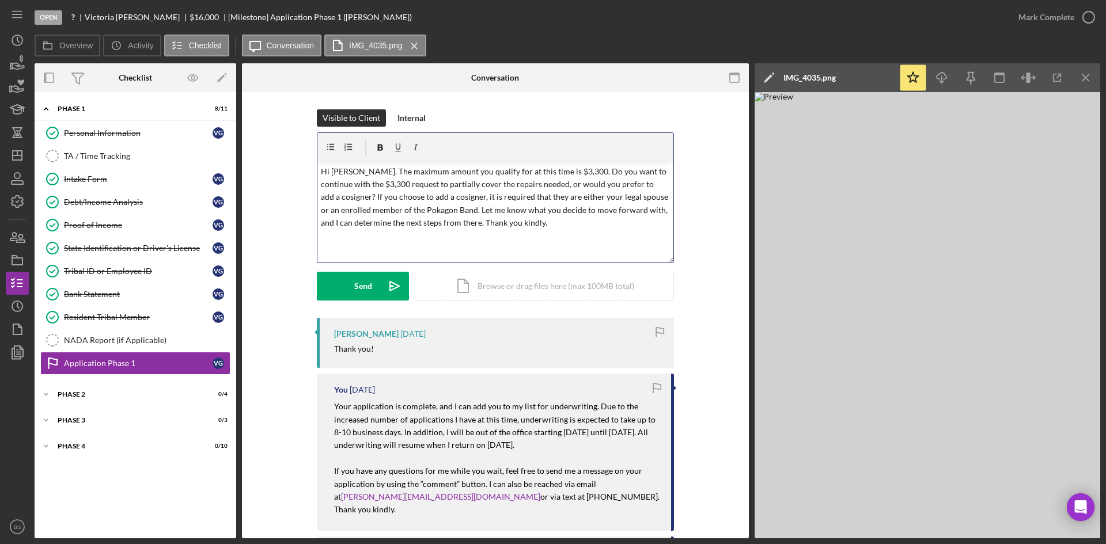
click at [641, 235] on div "v Color teal Color pink Remove color Add row above Add row below Add column bef…" at bounding box center [495, 212] width 356 height 101
click at [385, 293] on icon "Icon/icon-invite-send" at bounding box center [394, 286] width 29 height 29
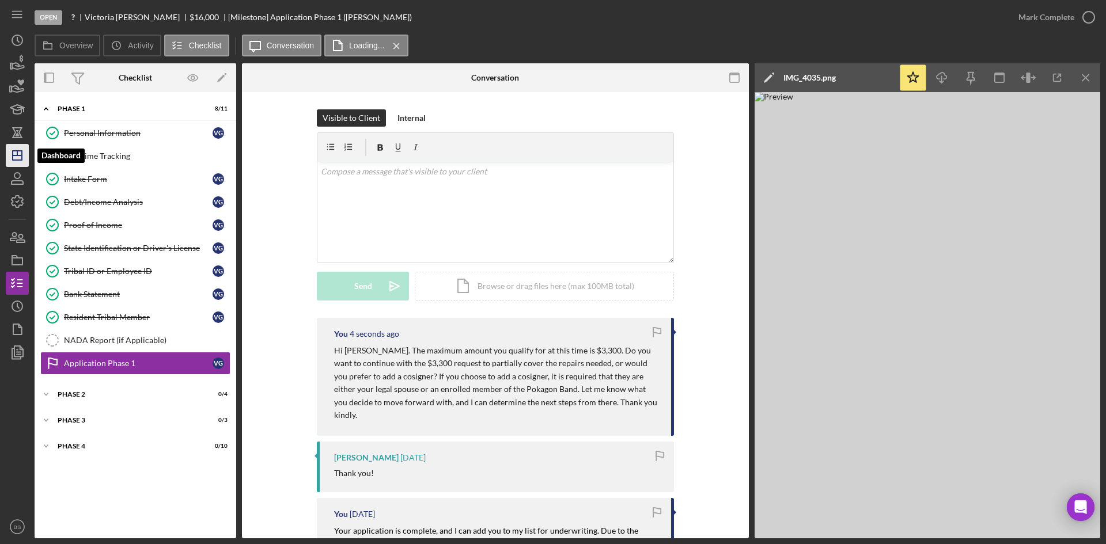
click at [21, 153] on icon "Icon/Dashboard" at bounding box center [17, 155] width 29 height 29
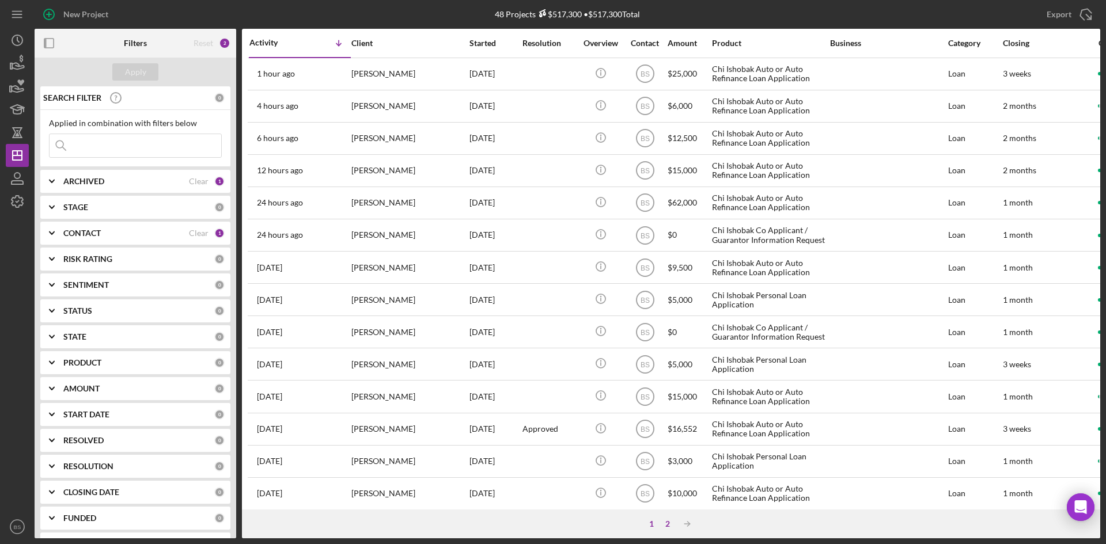
click at [668, 525] on div "2" at bounding box center [668, 524] width 16 height 9
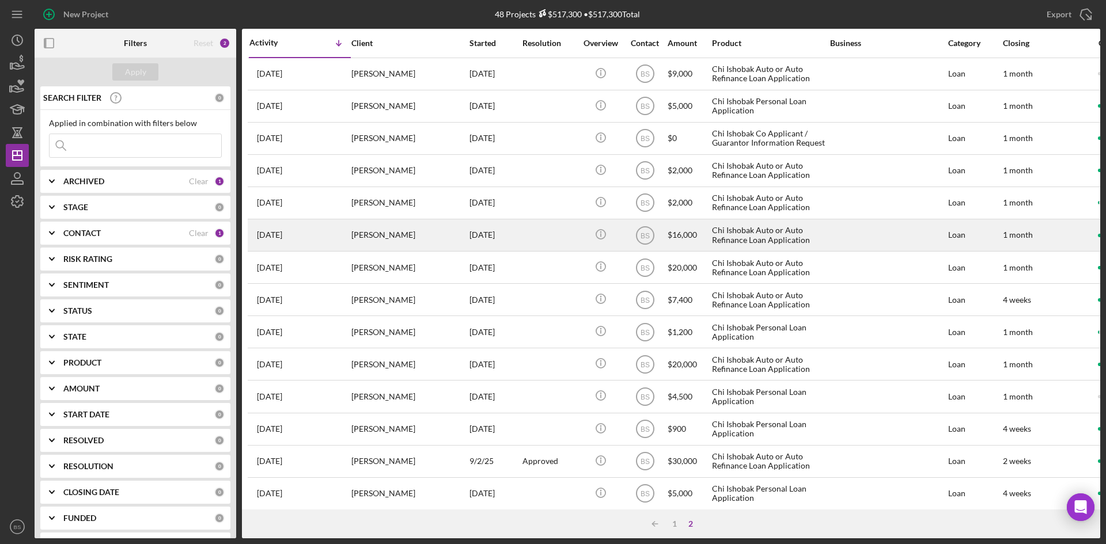
click at [405, 240] on div "Victoria Gonzales" at bounding box center [408, 235] width 115 height 31
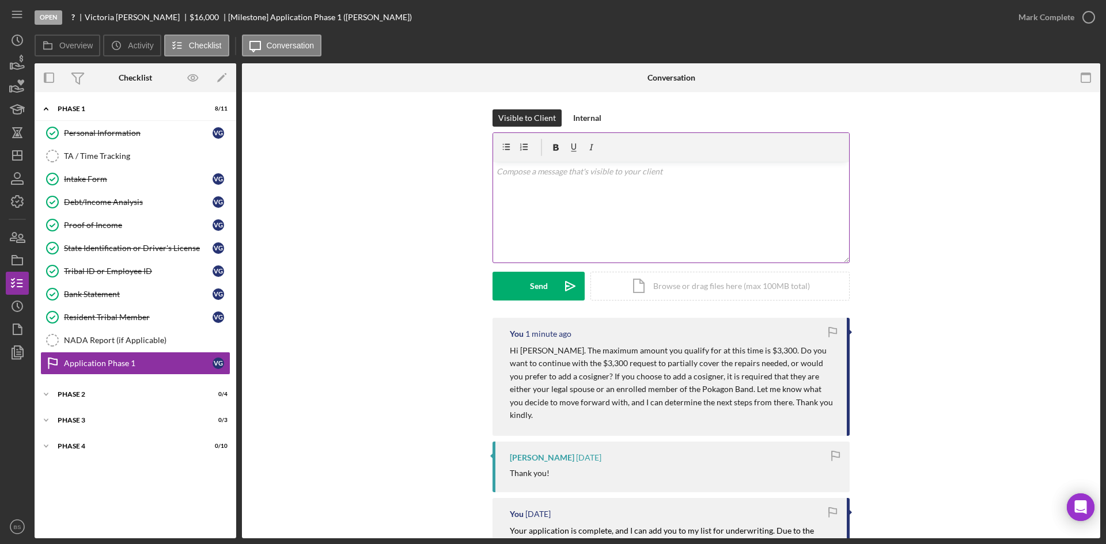
click at [643, 215] on div "v Color teal Color pink Remove color Add row above Add row below Add column bef…" at bounding box center [671, 212] width 356 height 101
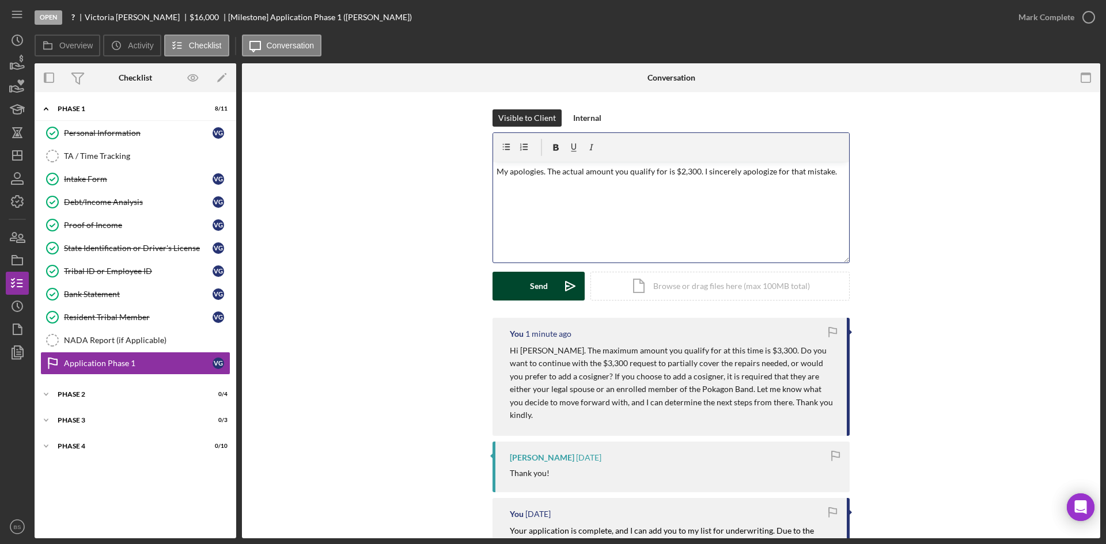
click at [547, 287] on button "Send Icon/icon-invite-send" at bounding box center [539, 286] width 92 height 29
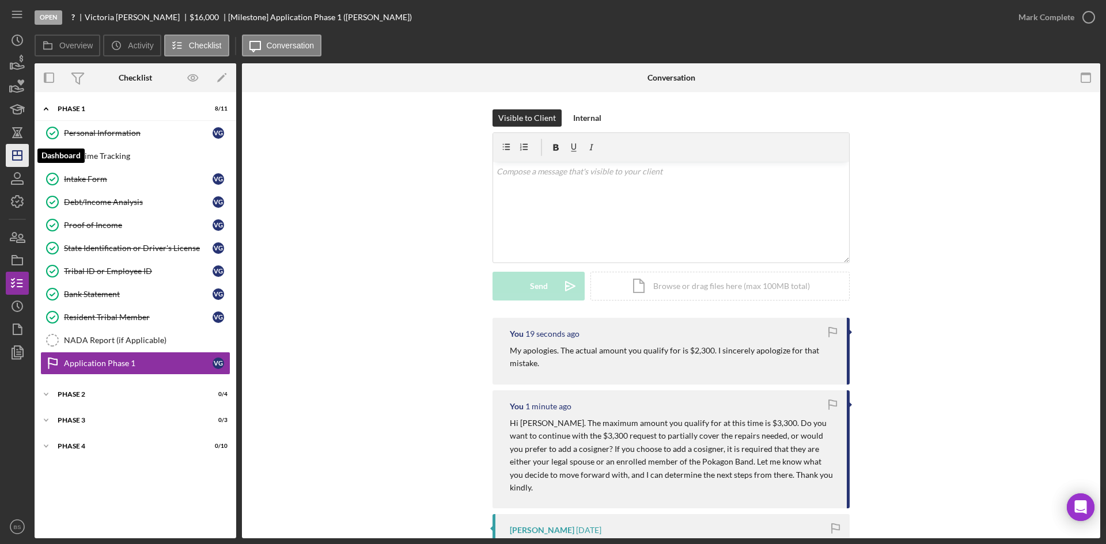
click at [24, 157] on icon "Icon/Dashboard" at bounding box center [17, 155] width 29 height 29
